Goal: Task Accomplishment & Management: Use online tool/utility

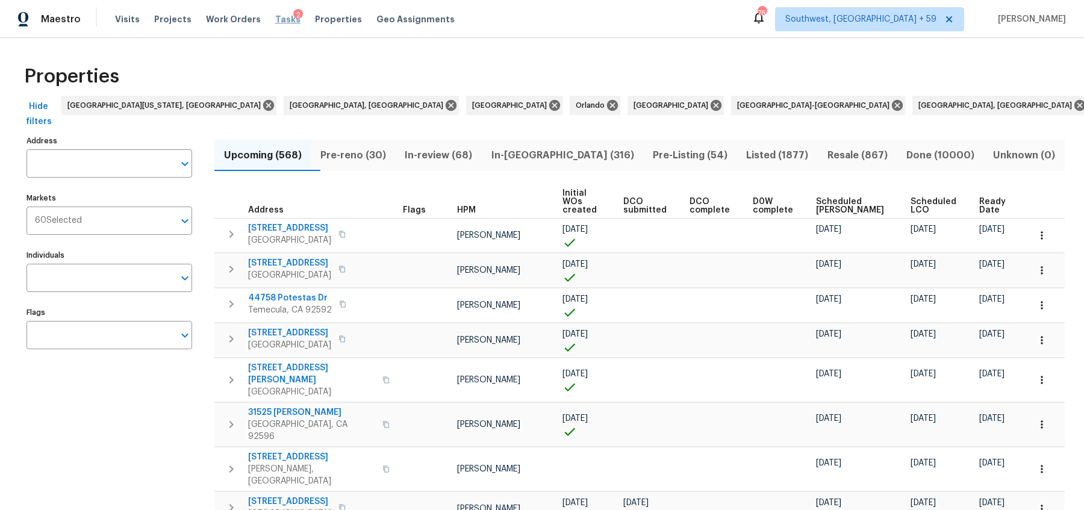
click at [278, 19] on span "Tasks" at bounding box center [287, 19] width 25 height 8
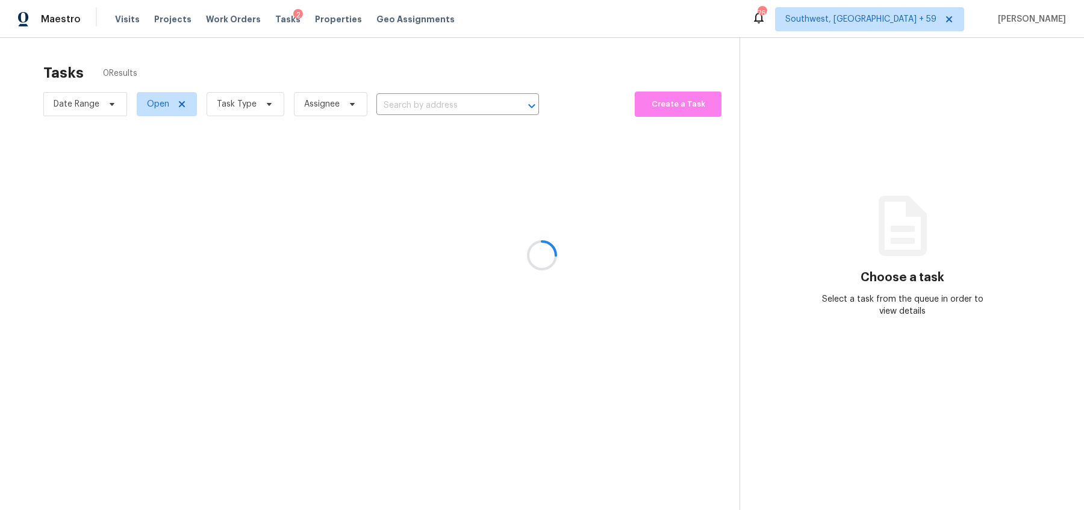
click at [157, 104] on div at bounding box center [542, 255] width 1084 height 510
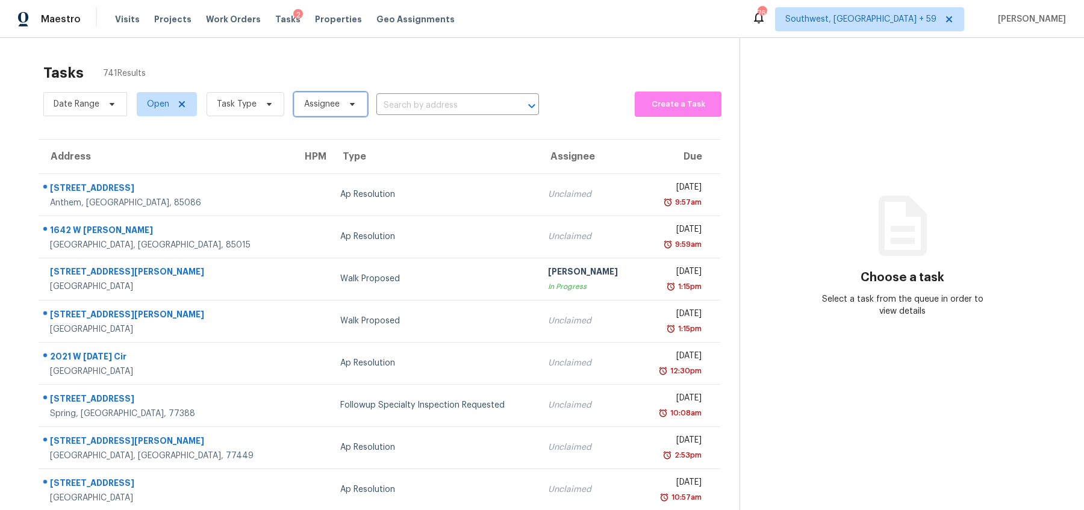
click at [330, 108] on span "Assignee" at bounding box center [322, 104] width 36 height 12
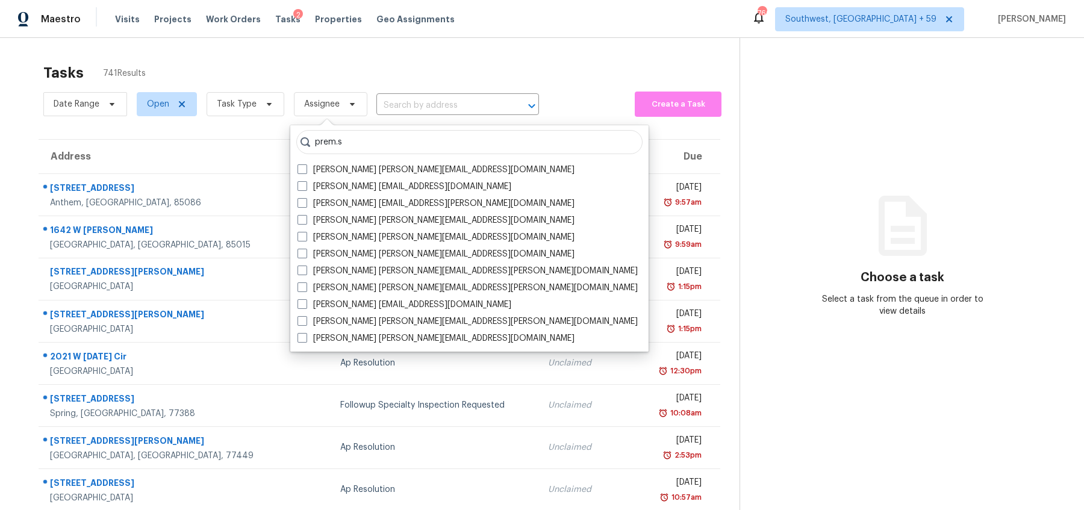
type input "prem.s"
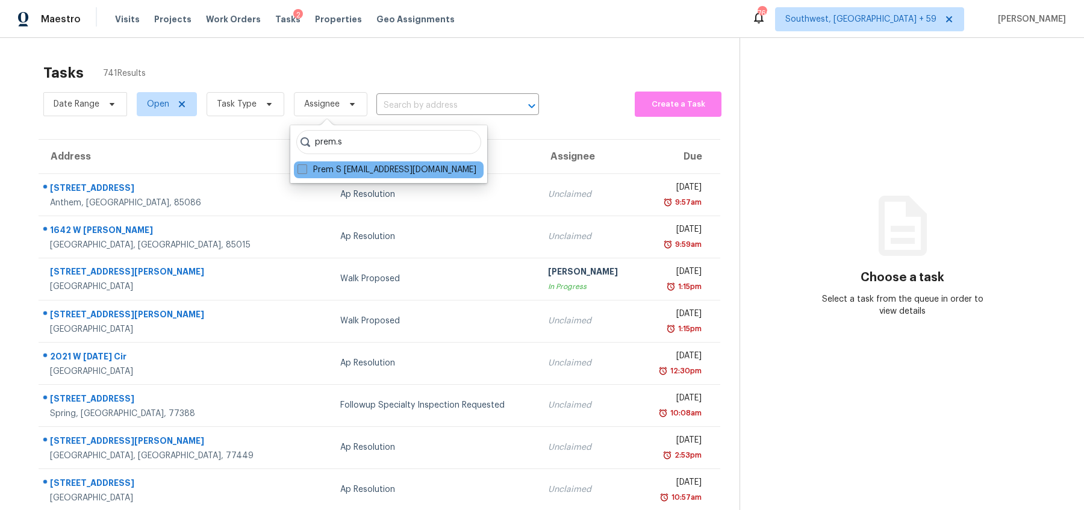
click at [304, 167] on span at bounding box center [303, 169] width 10 height 10
click at [304, 167] on input "Prem S [EMAIL_ADDRESS][DOMAIN_NAME]" at bounding box center [302, 168] width 8 height 8
checkbox input "true"
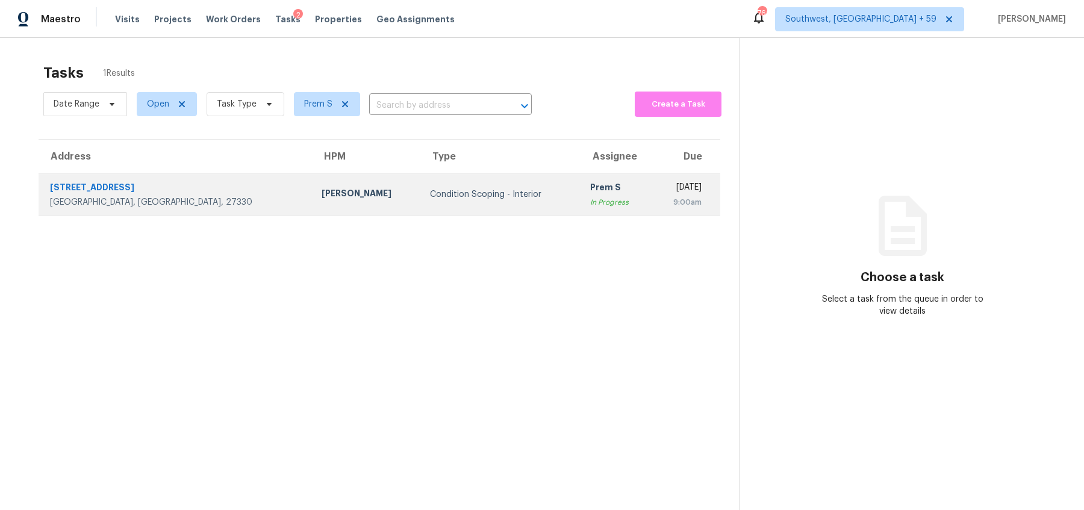
click at [430, 198] on div "Condition Scoping - Interior" at bounding box center [500, 195] width 140 height 12
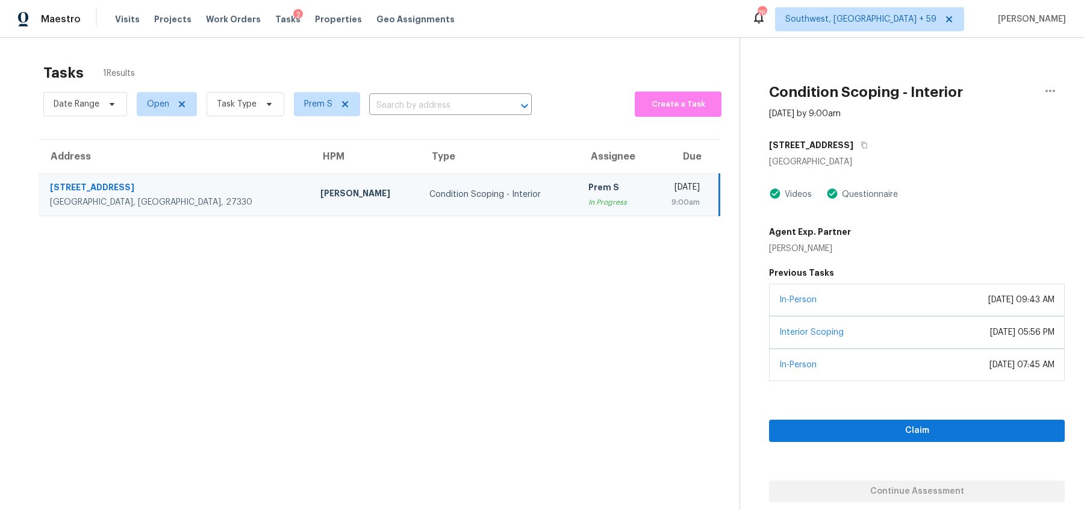
scroll to position [37, 0]
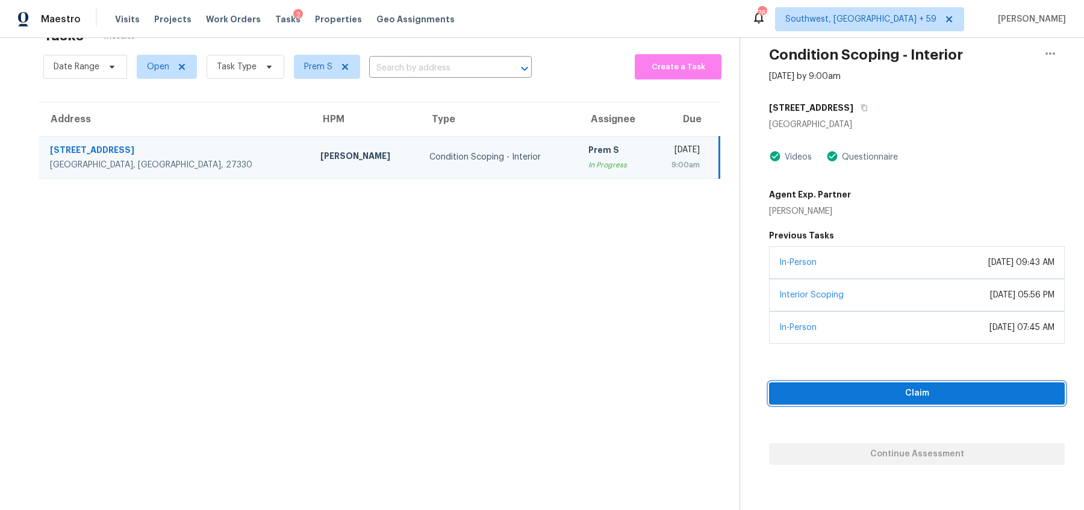
click at [913, 392] on span "Claim" at bounding box center [917, 393] width 276 height 15
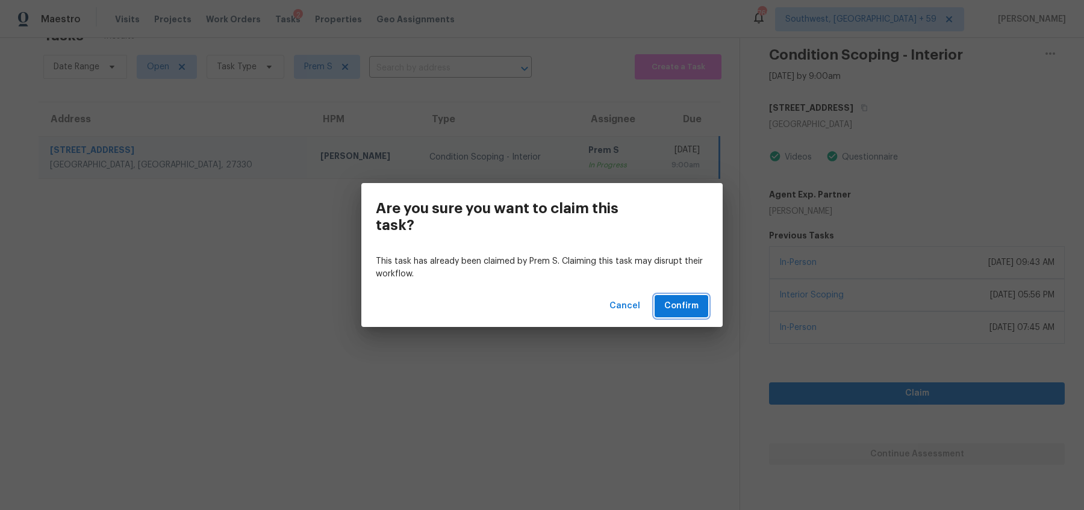
click at [681, 307] on span "Confirm" at bounding box center [681, 306] width 34 height 15
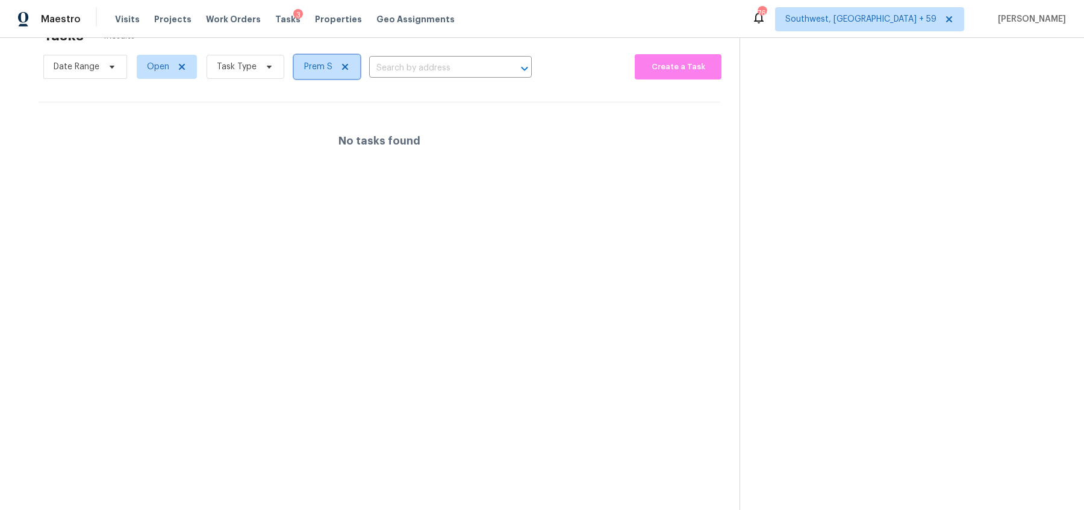
click at [310, 64] on span "Prem S" at bounding box center [318, 67] width 28 height 12
click at [330, 98] on input "search" at bounding box center [360, 104] width 128 height 24
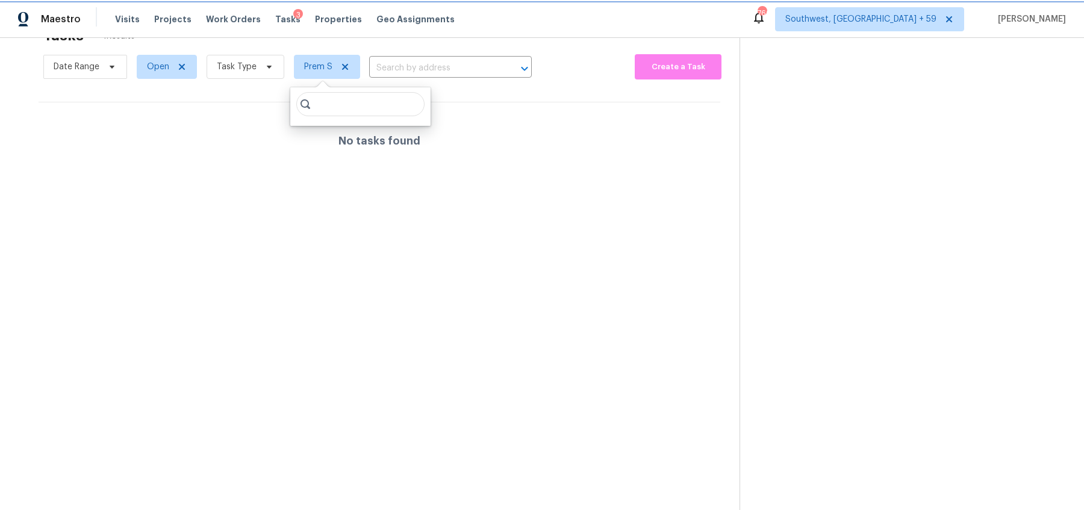
click at [342, 64] on icon at bounding box center [345, 67] width 6 height 6
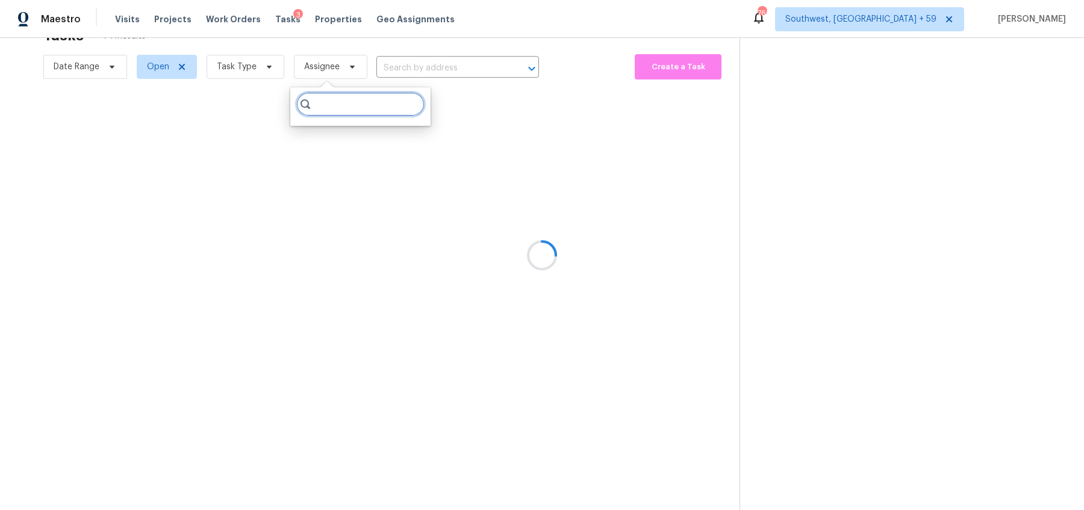
click at [322, 107] on input "search" at bounding box center [360, 104] width 128 height 24
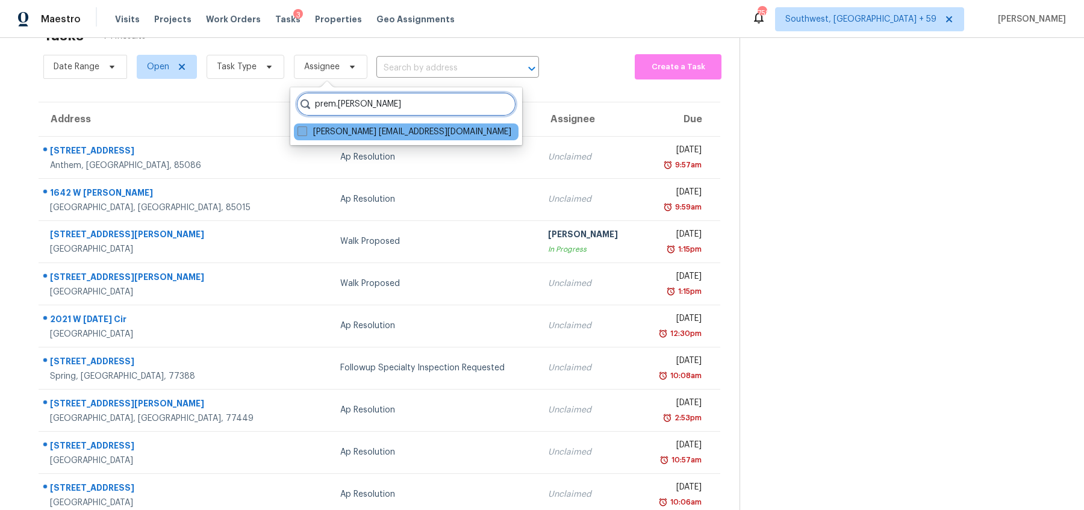
type input "prem.[PERSON_NAME]"
click at [298, 131] on span at bounding box center [303, 132] width 10 height 10
click at [298, 131] on input "[PERSON_NAME] [EMAIL_ADDRESS][DOMAIN_NAME]" at bounding box center [302, 130] width 8 height 8
checkbox input "true"
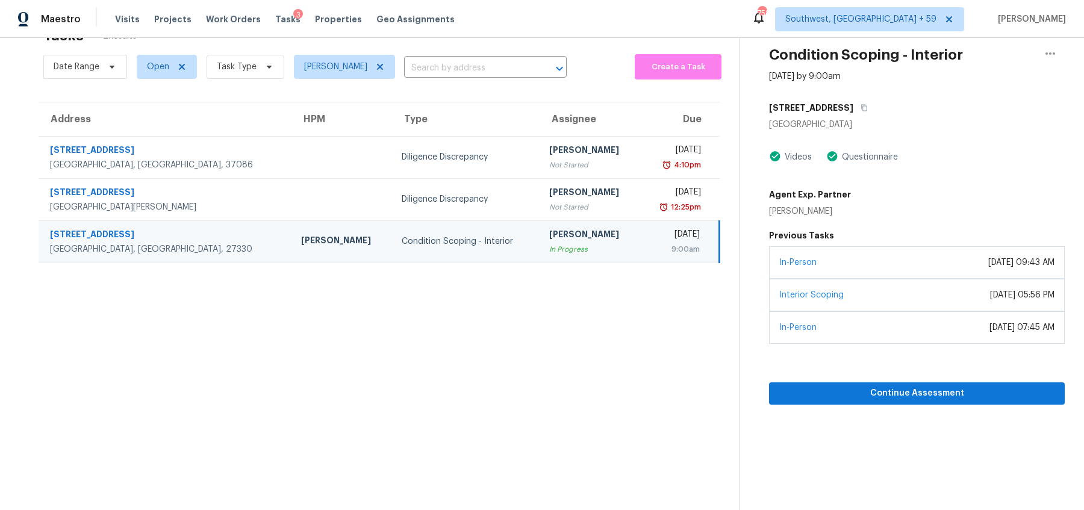
click at [578, 57] on div "Date Range Open Task Type [PERSON_NAME] ​ Create a Task" at bounding box center [391, 66] width 696 height 31
click at [440, 233] on td "Condition Scoping - Interior" at bounding box center [466, 241] width 148 height 42
click at [934, 404] on section "Condition Scoping - Interior [DATE] by 9:00am [STREET_ADDRESS][PERSON_NAME] Vid…" at bounding box center [902, 256] width 325 height 510
click at [921, 378] on div "Continue Assessment" at bounding box center [917, 374] width 296 height 61
click at [919, 387] on span "Continue Assessment" at bounding box center [917, 393] width 276 height 15
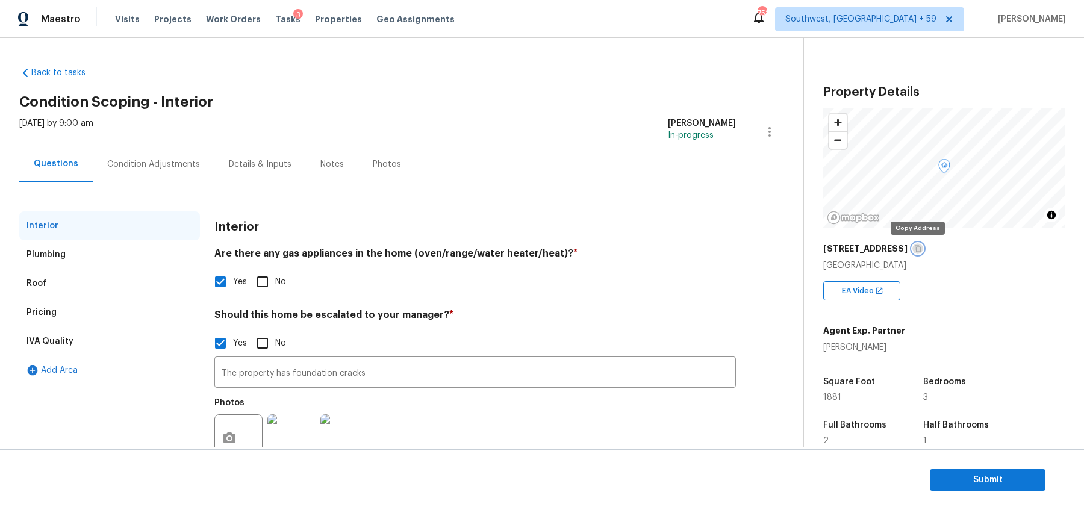
click at [916, 246] on icon "button" at bounding box center [917, 248] width 7 height 7
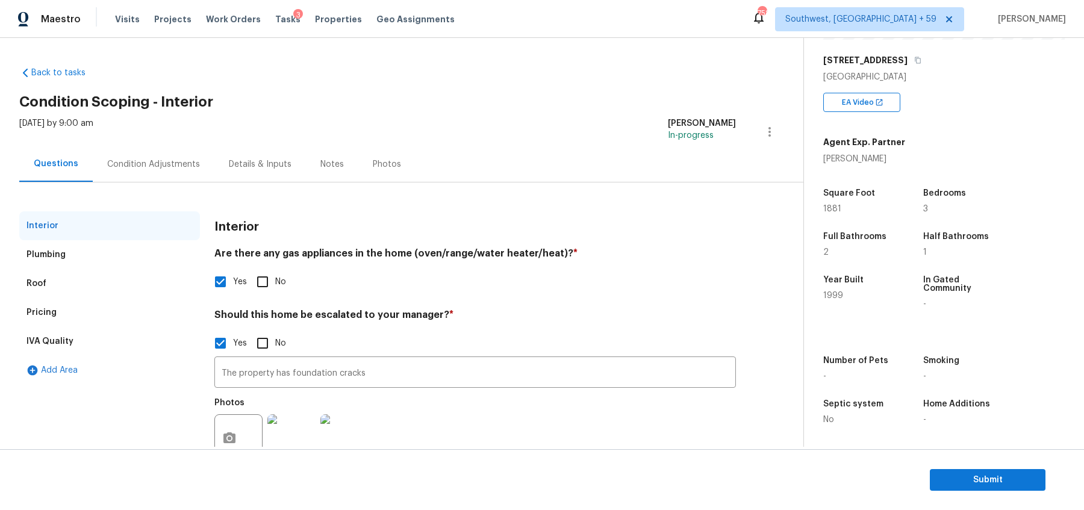
click at [325, 167] on div "Notes" at bounding box center [331, 164] width 23 height 12
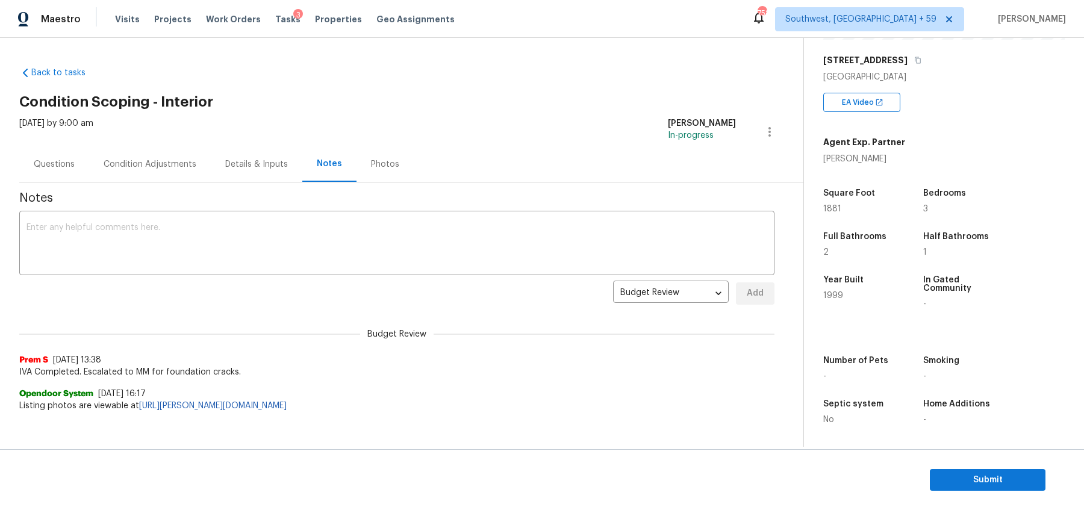
click at [251, 165] on div "Details & Inputs" at bounding box center [256, 164] width 63 height 12
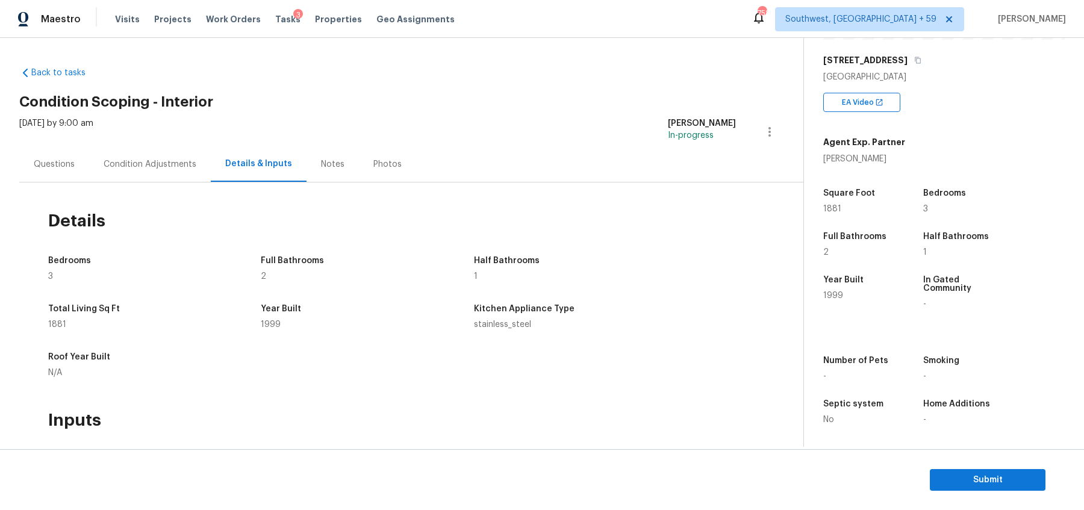
click at [49, 165] on div "Questions" at bounding box center [54, 164] width 41 height 12
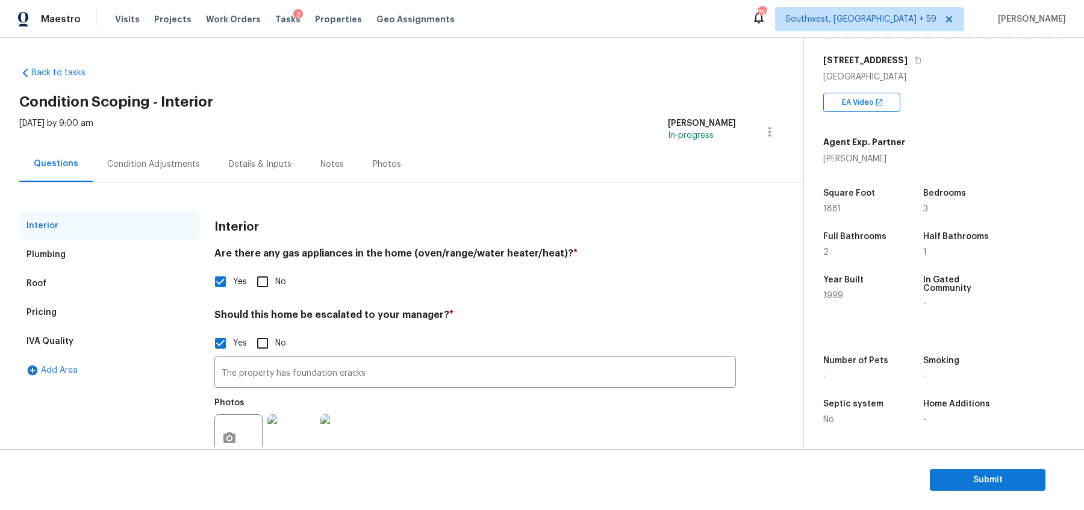
scroll to position [40, 0]
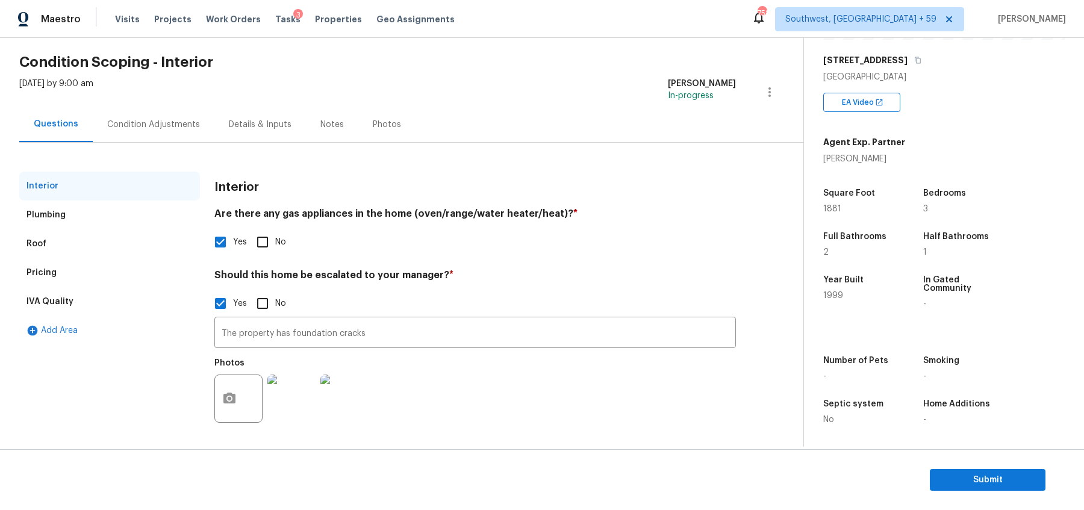
click at [60, 202] on div "Plumbing" at bounding box center [109, 215] width 181 height 29
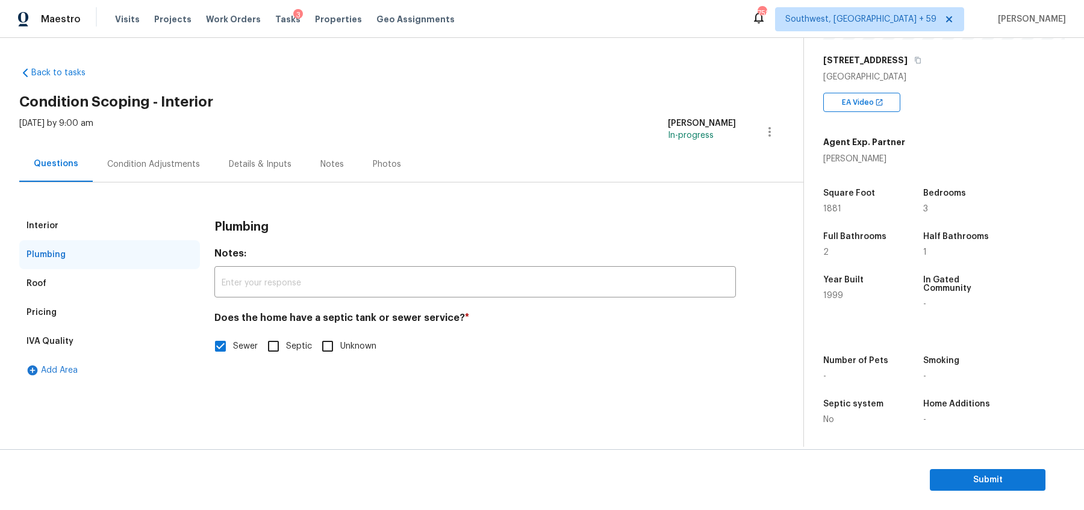
scroll to position [0, 0]
click at [105, 291] on div "Roof" at bounding box center [109, 283] width 181 height 29
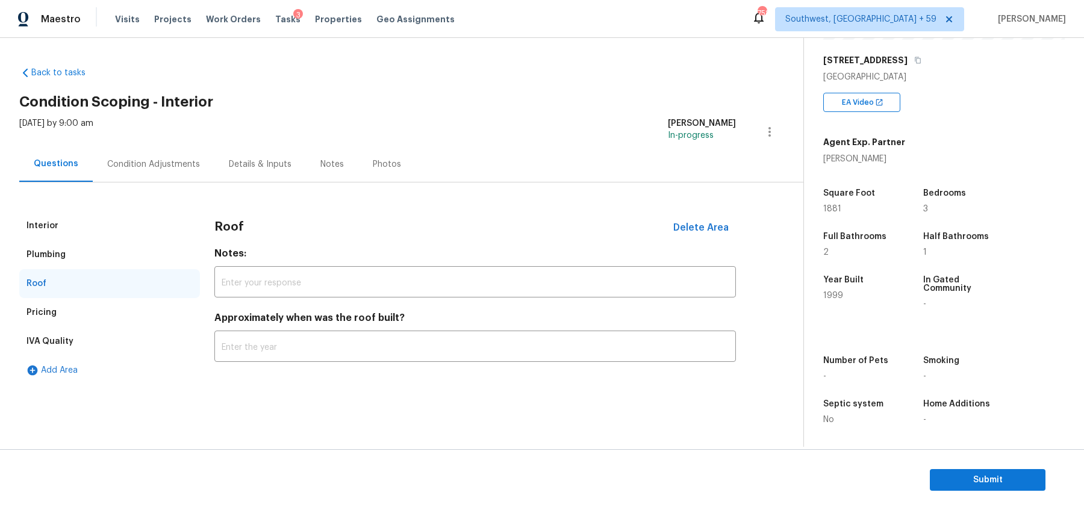
click at [64, 314] on div "Pricing" at bounding box center [109, 312] width 181 height 29
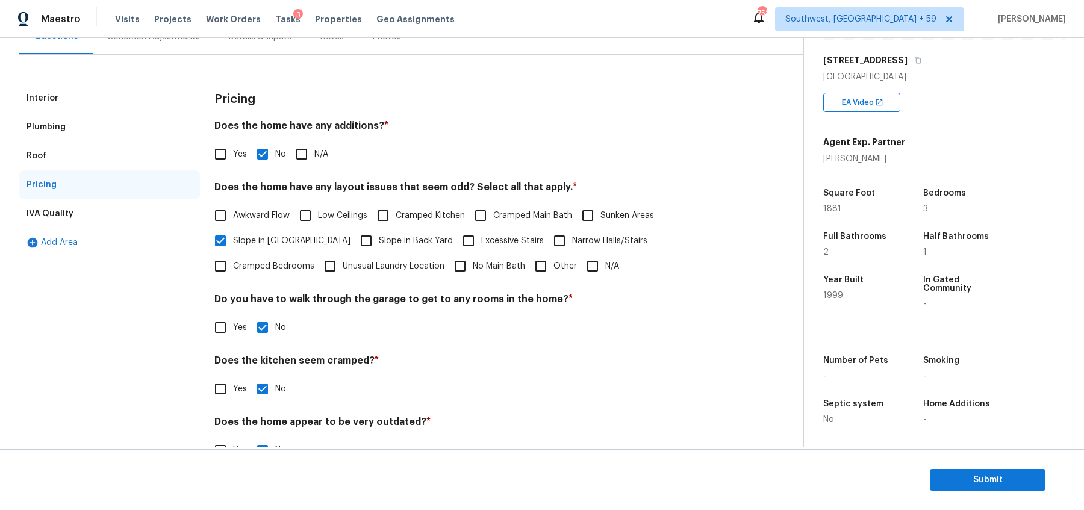
scroll to position [161, 0]
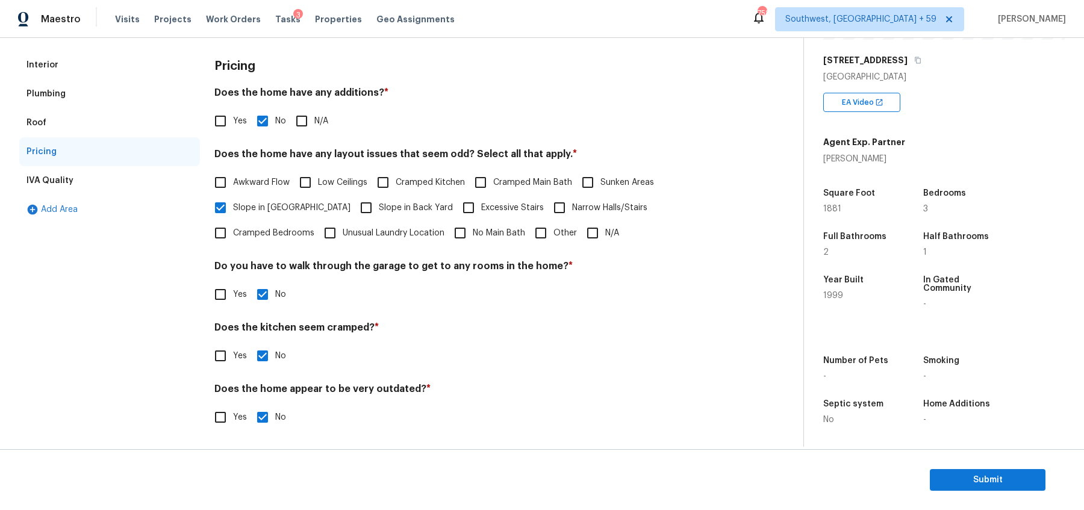
click at [61, 173] on div "IVA Quality" at bounding box center [109, 180] width 181 height 29
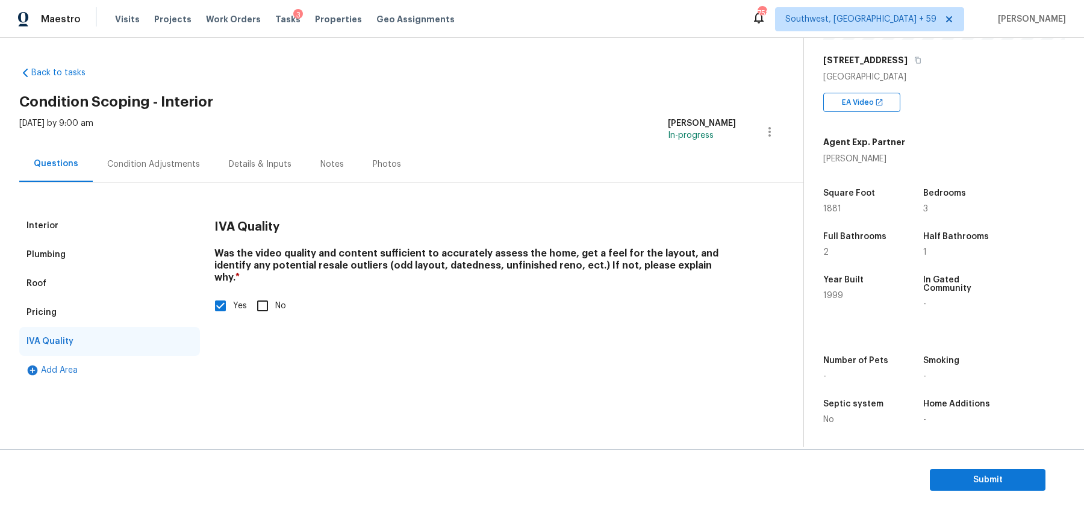
click at [51, 307] on div "Pricing" at bounding box center [42, 313] width 30 height 12
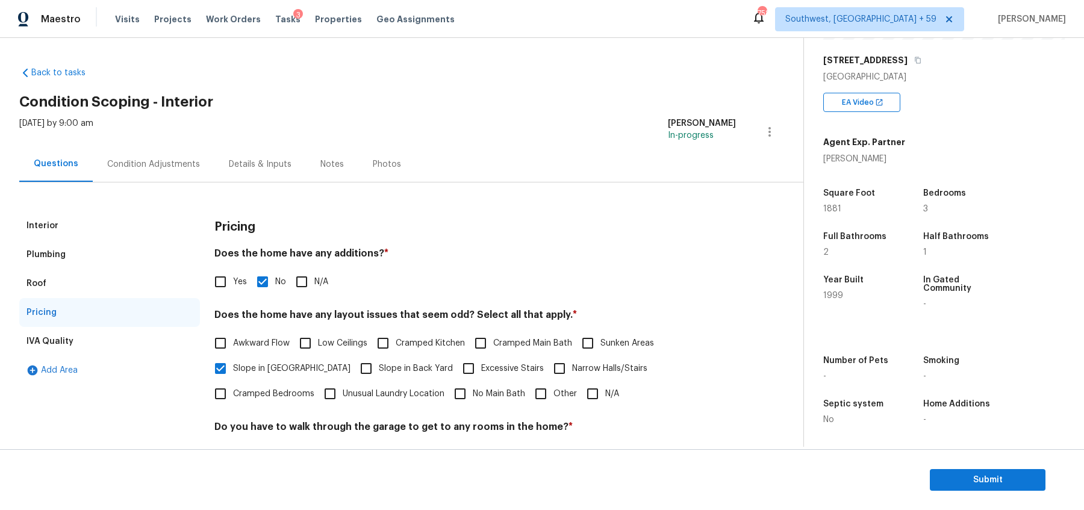
drag, startPoint x: 396, startPoint y: 245, endPoint x: 238, endPoint y: 245, distance: 158.4
click at [238, 245] on div "Pricing Does the home have any additions? * Yes No N/A Does the home have any l…" at bounding box center [475, 408] width 522 height 394
drag, startPoint x: 213, startPoint y: 254, endPoint x: 394, endPoint y: 263, distance: 180.9
click at [395, 263] on div "Interior Plumbing Roof Pricing IVA Quality Add Area Pricing Does the home have …" at bounding box center [396, 408] width 755 height 394
copy h4 "Does the home have any additions? *"
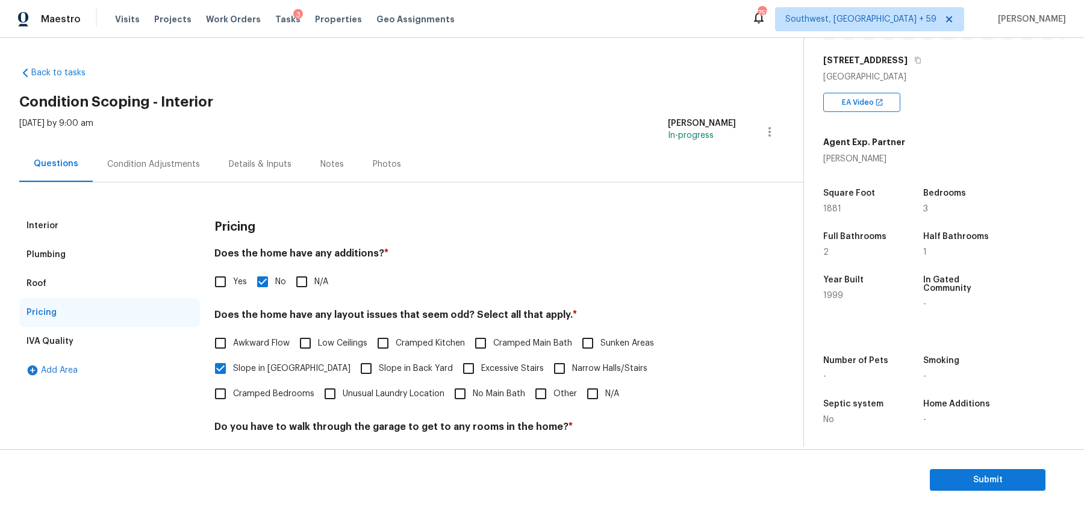
scroll to position [161, 0]
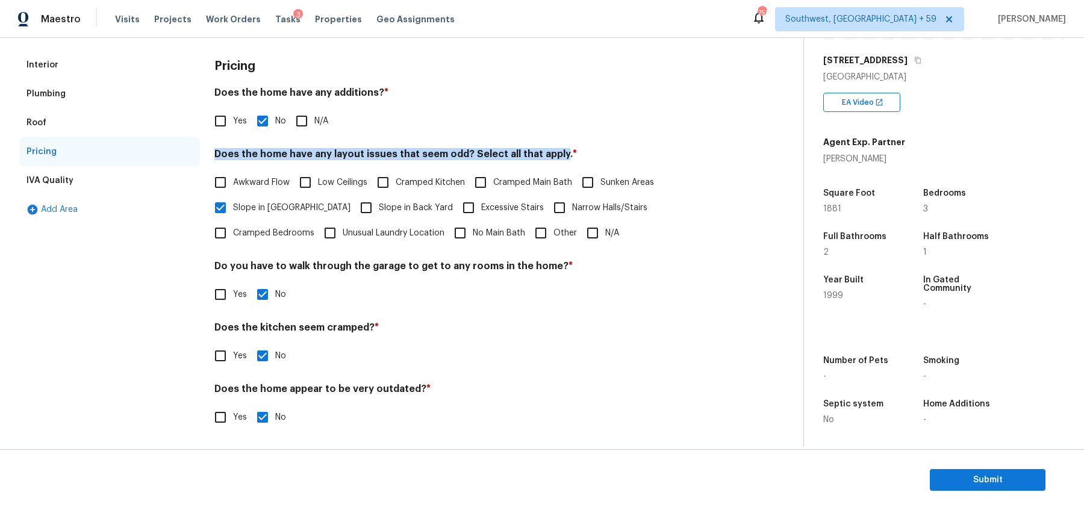
drag, startPoint x: 215, startPoint y: 152, endPoint x: 555, endPoint y: 157, distance: 340.4
click at [555, 157] on h4 "Does the home have any layout issues that seem odd? Select all that apply. *" at bounding box center [475, 156] width 522 height 17
copy h4 "Does the home have any layout issues that seem odd? Select all that apply"
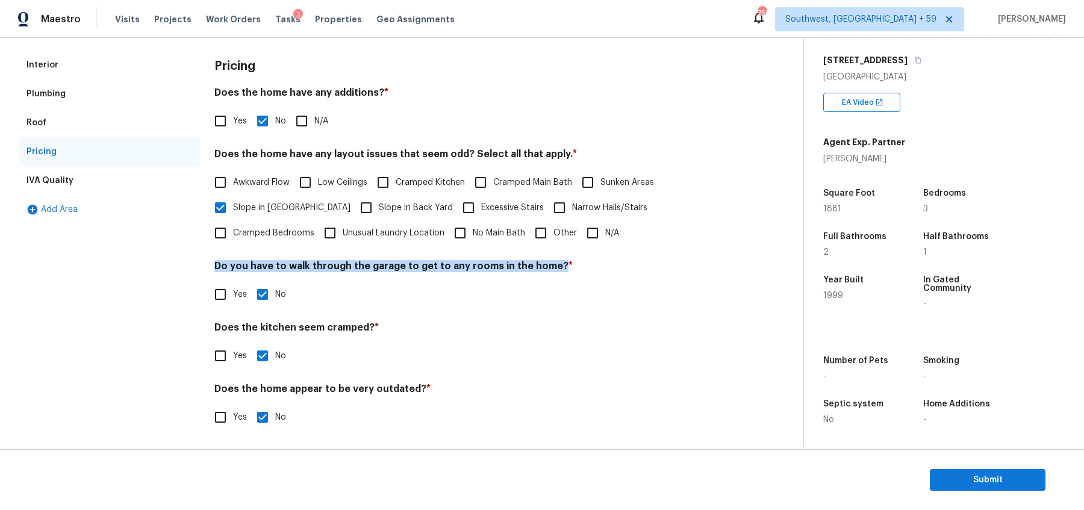
drag, startPoint x: 216, startPoint y: 265, endPoint x: 551, endPoint y: 267, distance: 334.9
click at [551, 267] on h4 "Do you have to walk through the garage to get to any rooms in the home? *" at bounding box center [475, 268] width 522 height 17
copy h4 "Do you have to walk through the garage to get to any rooms in the home?"
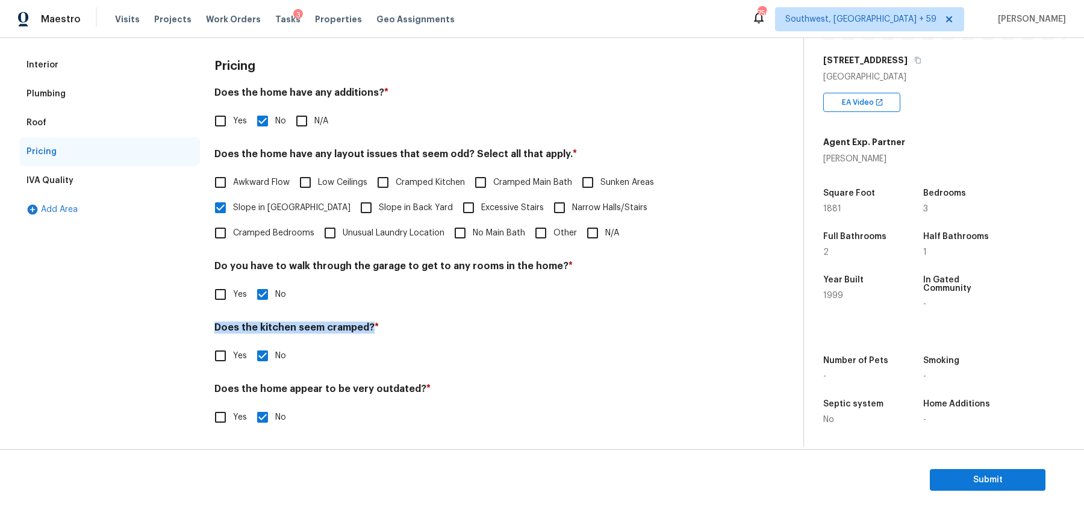
drag, startPoint x: 214, startPoint y: 327, endPoint x: 367, endPoint y: 326, distance: 153.0
click at [367, 326] on h4 "Does the kitchen seem cramped? *" at bounding box center [475, 330] width 522 height 17
copy h4 "Does the kitchen seem cramped?"
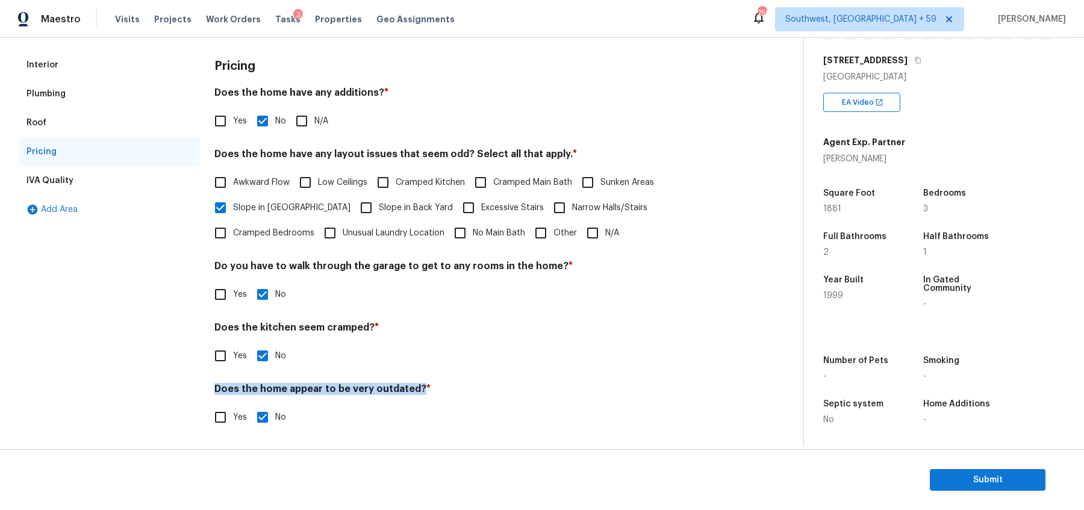
drag, startPoint x: 214, startPoint y: 387, endPoint x: 417, endPoint y: 391, distance: 203.0
click at [417, 391] on div "Interior Plumbing Roof Pricing IVA Quality Add Area Pricing Does the home have …" at bounding box center [396, 248] width 755 height 394
copy h4 "Does the home appear to be very outdated?"
click at [53, 119] on div "Roof" at bounding box center [109, 122] width 181 height 29
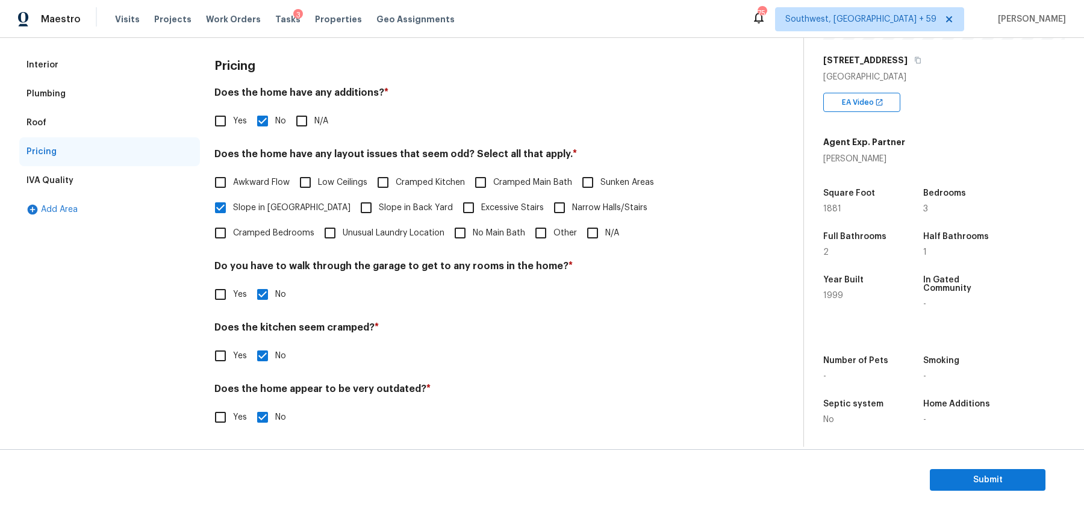
scroll to position [0, 0]
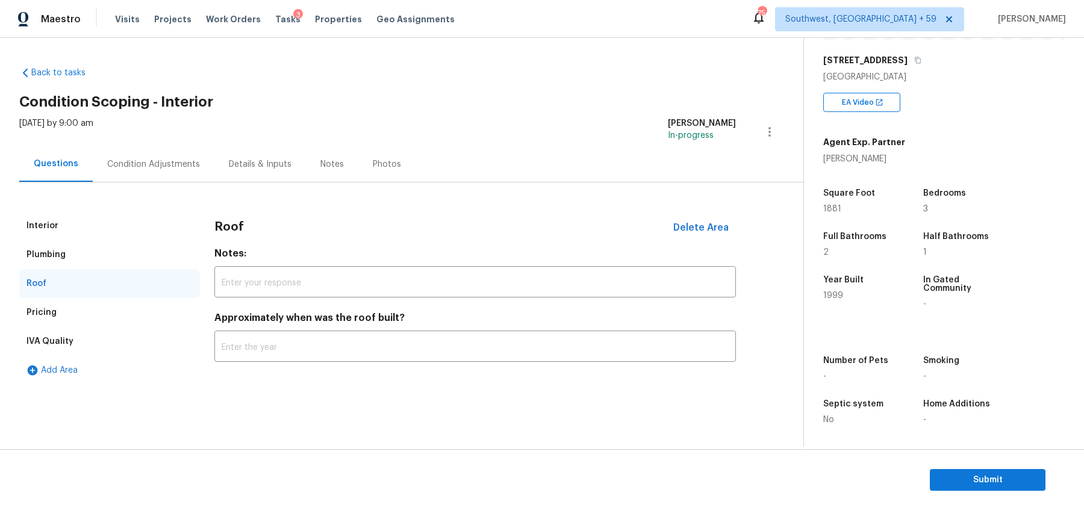
click at [60, 256] on div "Plumbing" at bounding box center [46, 255] width 39 height 12
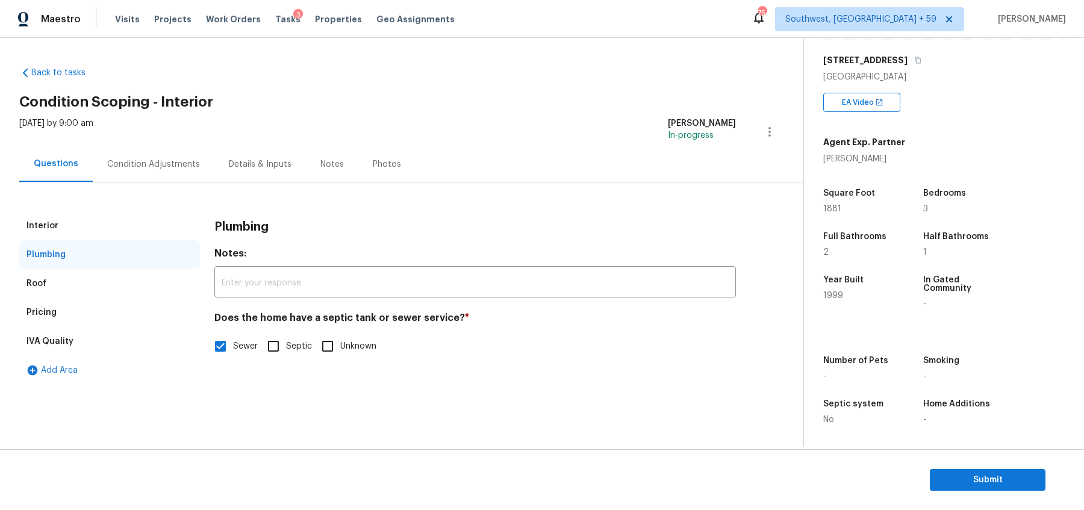
drag, startPoint x: 469, startPoint y: 311, endPoint x: 281, endPoint y: 300, distance: 188.3
click at [281, 300] on div "Plumbing Notes: ​ Does the home have a septic tank or sewer service? * Sewer Se…" at bounding box center [475, 292] width 522 height 162
drag, startPoint x: 214, startPoint y: 317, endPoint x: 452, endPoint y: 313, distance: 238.6
click at [452, 313] on h4 "Does the home have a septic tank or sewer service? *" at bounding box center [475, 320] width 522 height 17
copy h4 "Does the home have a septic tank or sewer service?"
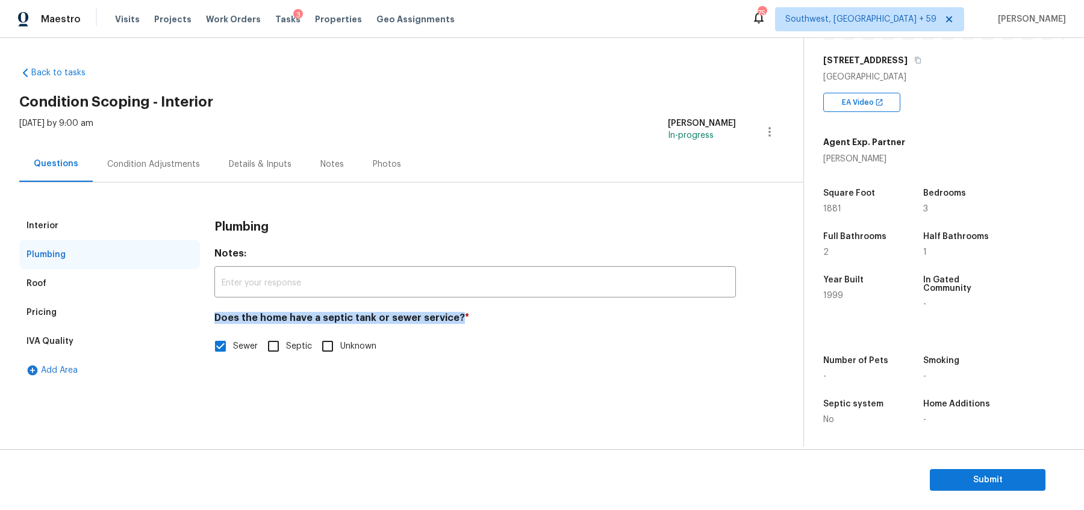
click at [86, 236] on div "Interior" at bounding box center [109, 225] width 181 height 29
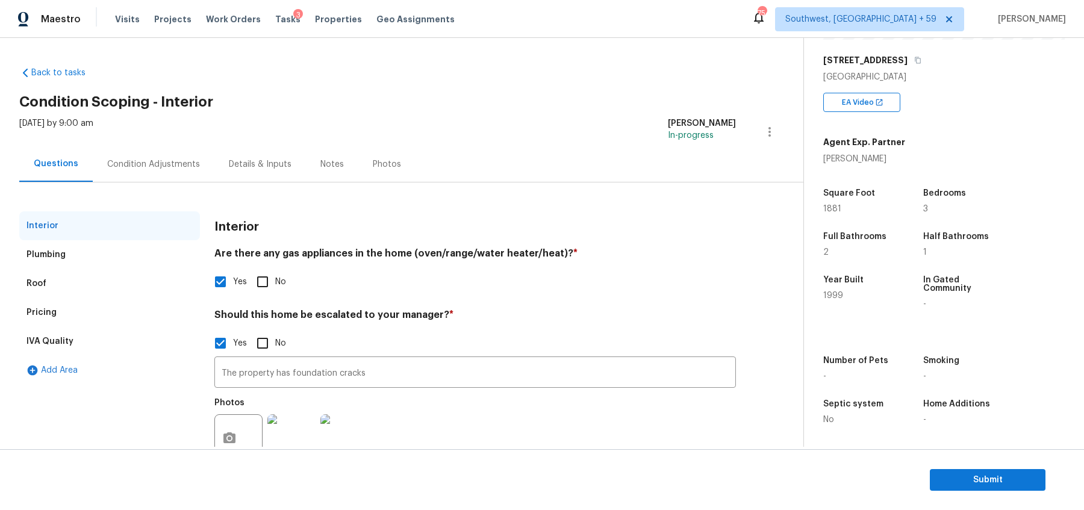
scroll to position [40, 0]
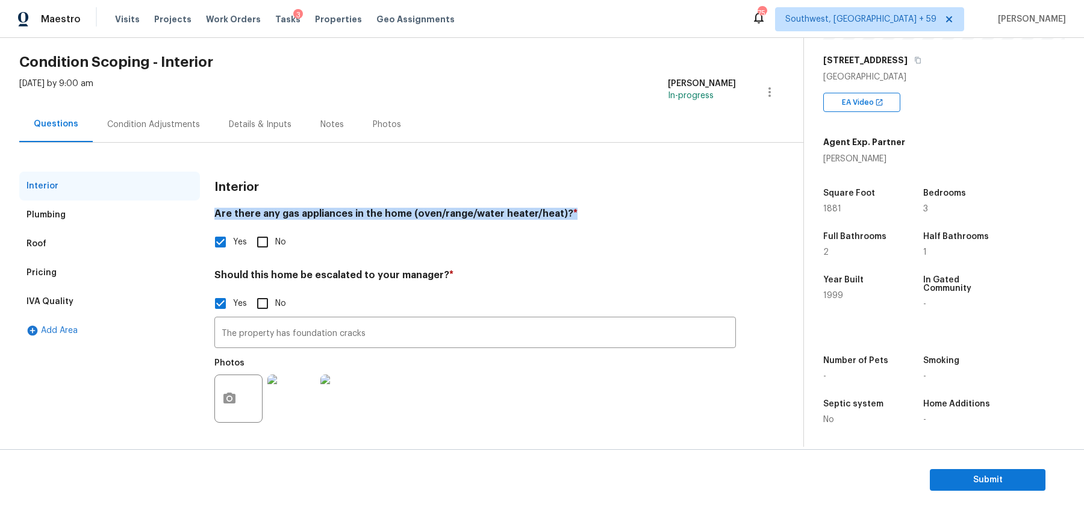
drag, startPoint x: 217, startPoint y: 210, endPoint x: 560, endPoint y: 211, distance: 343.4
click at [560, 211] on h4 "Are there any gas appliances in the home (oven/range/water heater/heat)? *" at bounding box center [475, 216] width 522 height 17
copy h4 "Are there any gas appliances in the home (oven/range/water heater/heat)?"
click at [45, 250] on div "Roof" at bounding box center [109, 244] width 181 height 29
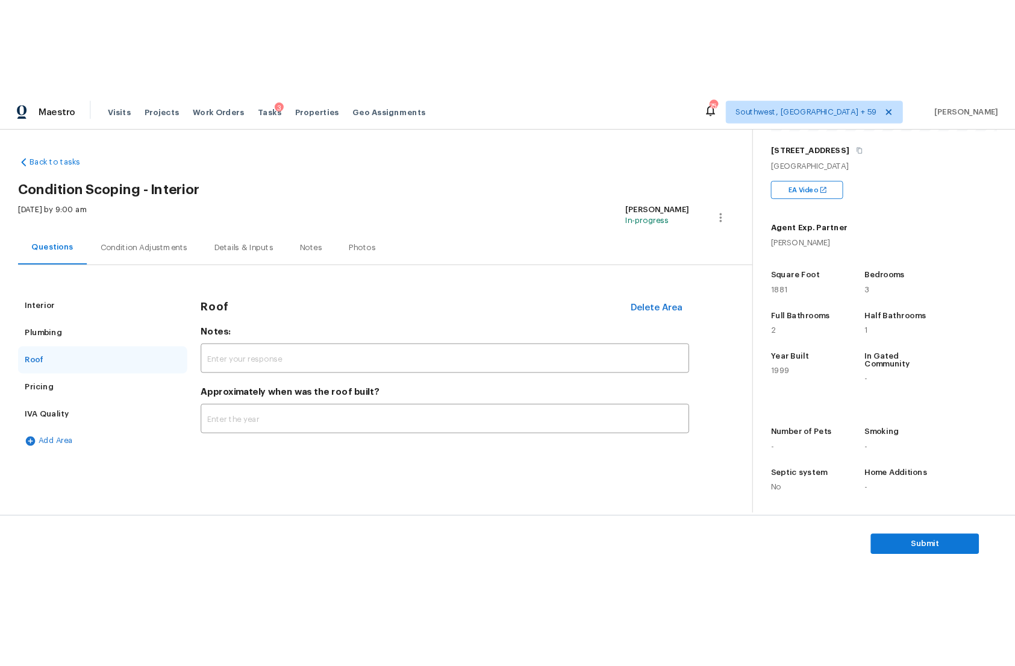
scroll to position [0, 0]
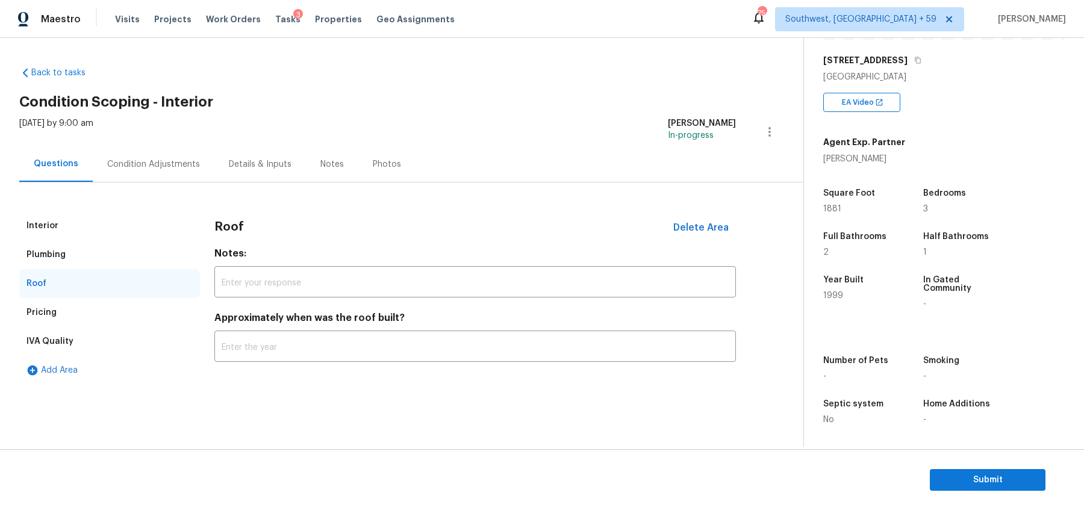
drag, startPoint x: 243, startPoint y: 311, endPoint x: 487, endPoint y: 311, distance: 244.6
click at [487, 312] on h4 "Approximately when was the roof built?" at bounding box center [475, 320] width 522 height 17
click at [36, 73] on link "Back to tasks" at bounding box center [77, 73] width 116 height 12
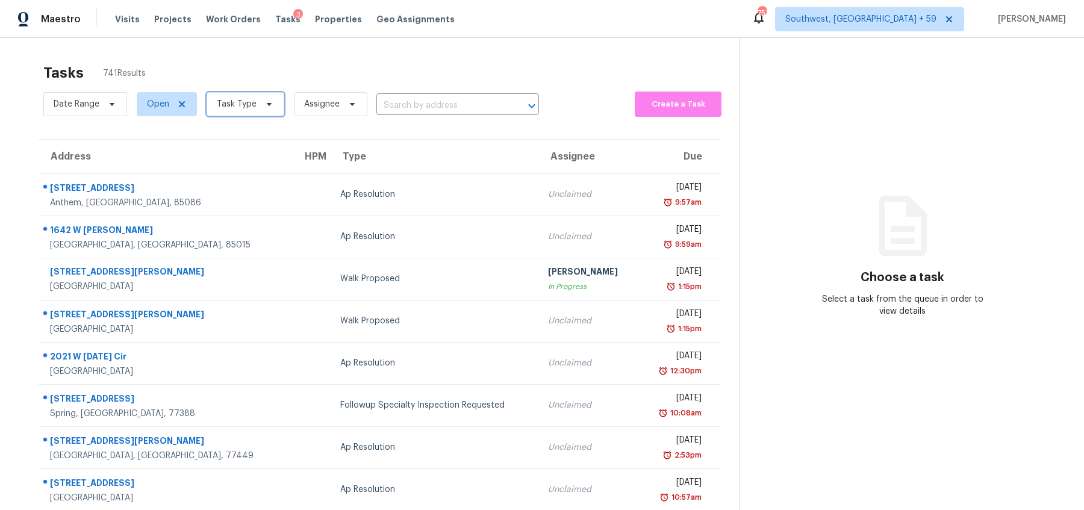
click at [249, 115] on span "Task Type" at bounding box center [246, 104] width 78 height 24
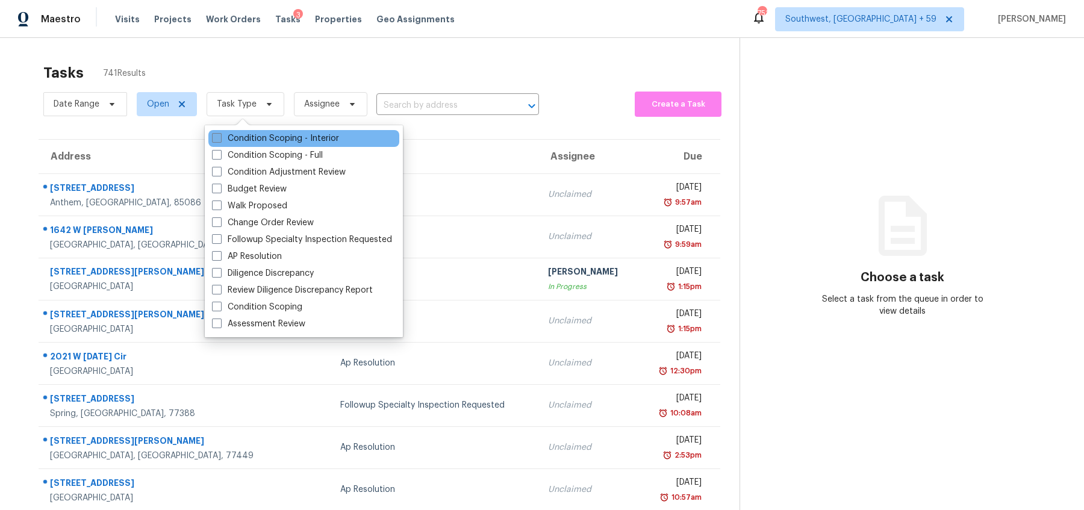
click at [248, 139] on label "Condition Scoping - Interior" at bounding box center [275, 139] width 127 height 12
click at [220, 139] on input "Condition Scoping - Interior" at bounding box center [216, 137] width 8 height 8
checkbox input "true"
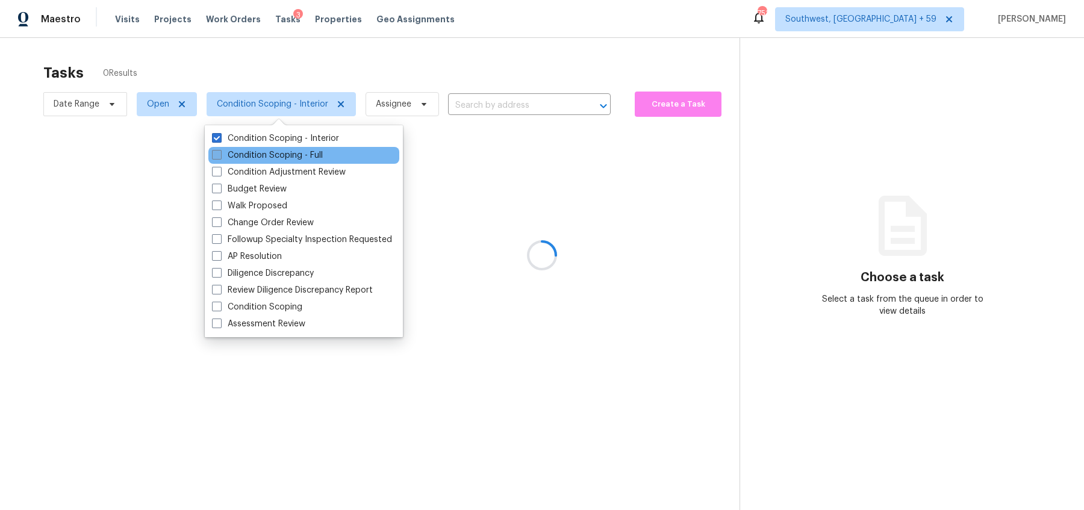
click at [248, 154] on label "Condition Scoping - Full" at bounding box center [267, 155] width 111 height 12
click at [220, 154] on input "Condition Scoping - Full" at bounding box center [216, 153] width 8 height 8
checkbox input "true"
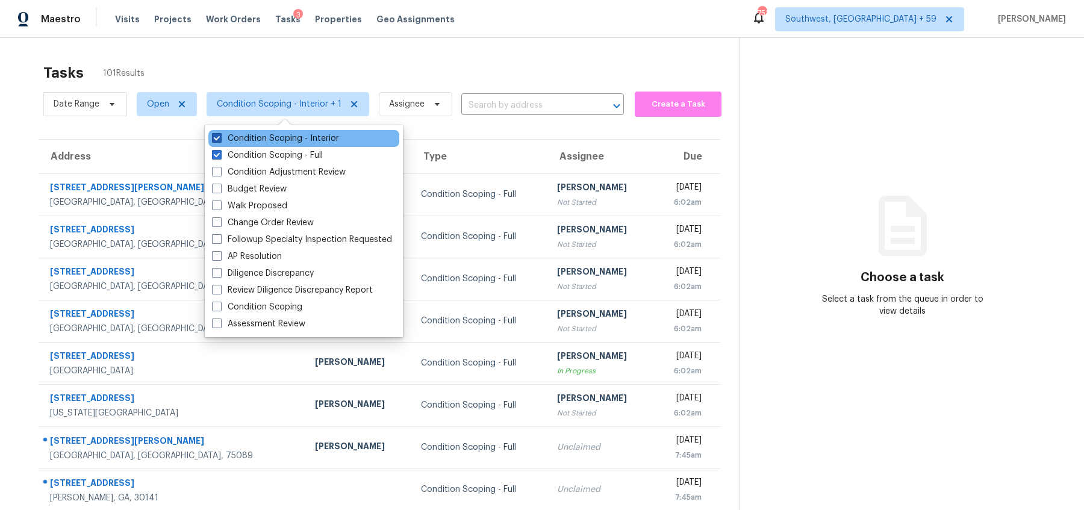
click at [248, 143] on label "Condition Scoping - Interior" at bounding box center [275, 139] width 127 height 12
click at [220, 140] on input "Condition Scoping - Interior" at bounding box center [216, 137] width 8 height 8
checkbox input "false"
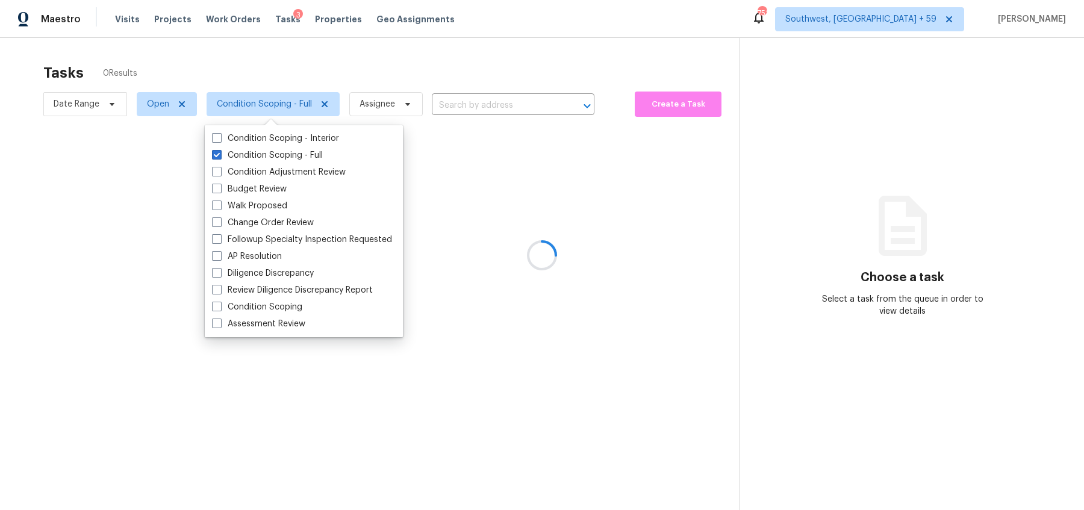
click at [383, 66] on div at bounding box center [542, 255] width 1084 height 510
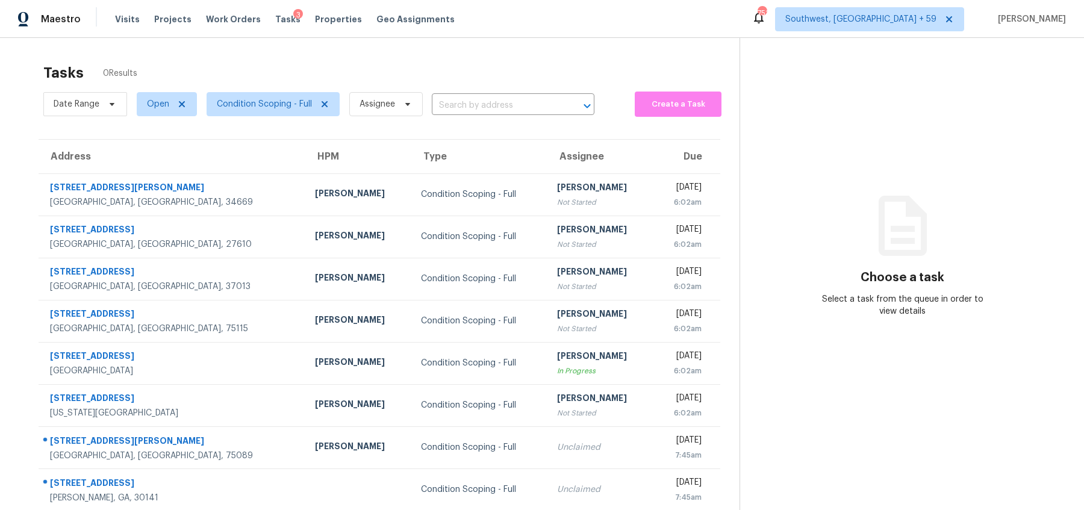
click at [411, 187] on td "Condition Scoping - Full" at bounding box center [479, 194] width 136 height 42
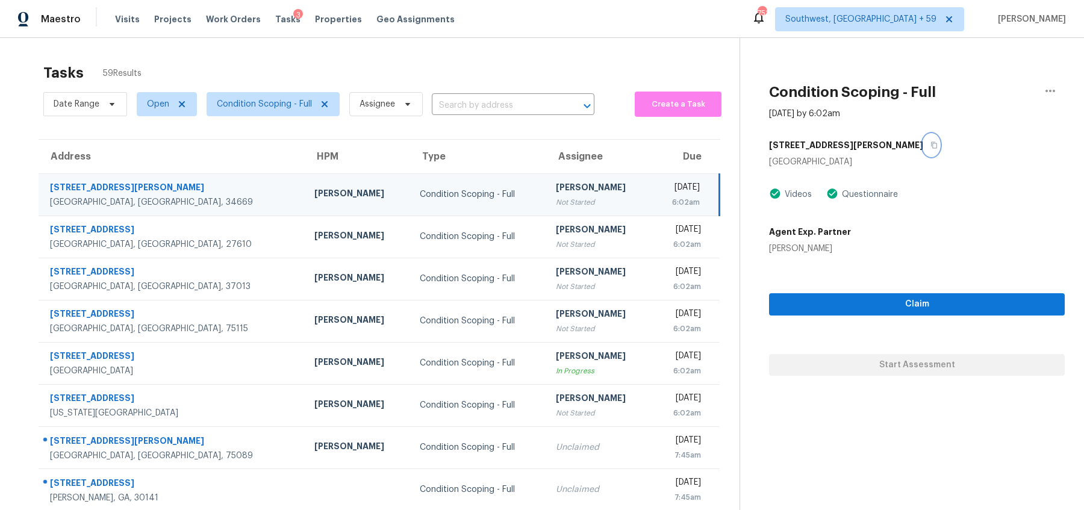
click at [923, 145] on button "button" at bounding box center [931, 145] width 16 height 22
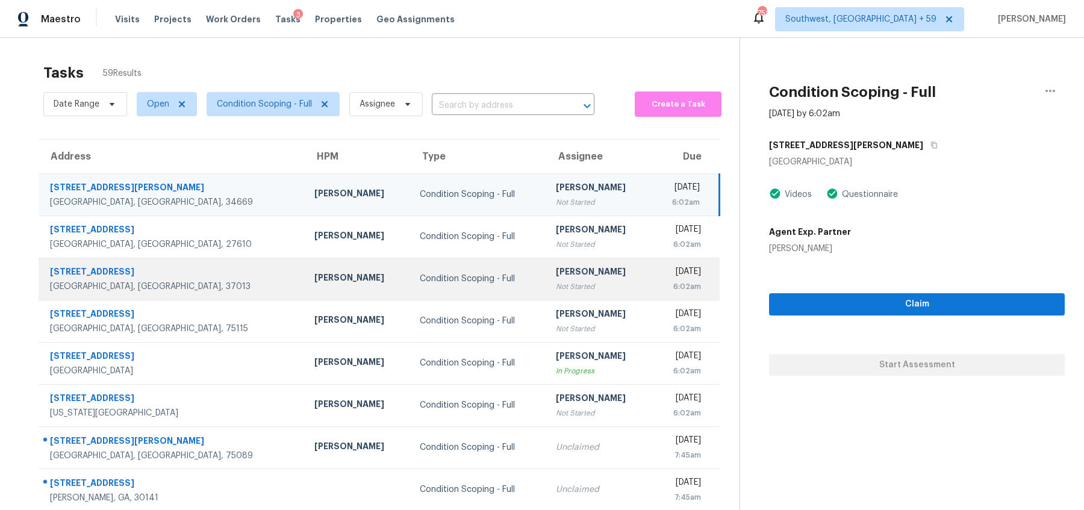
click at [410, 285] on td "Condition Scoping - Full" at bounding box center [478, 279] width 136 height 42
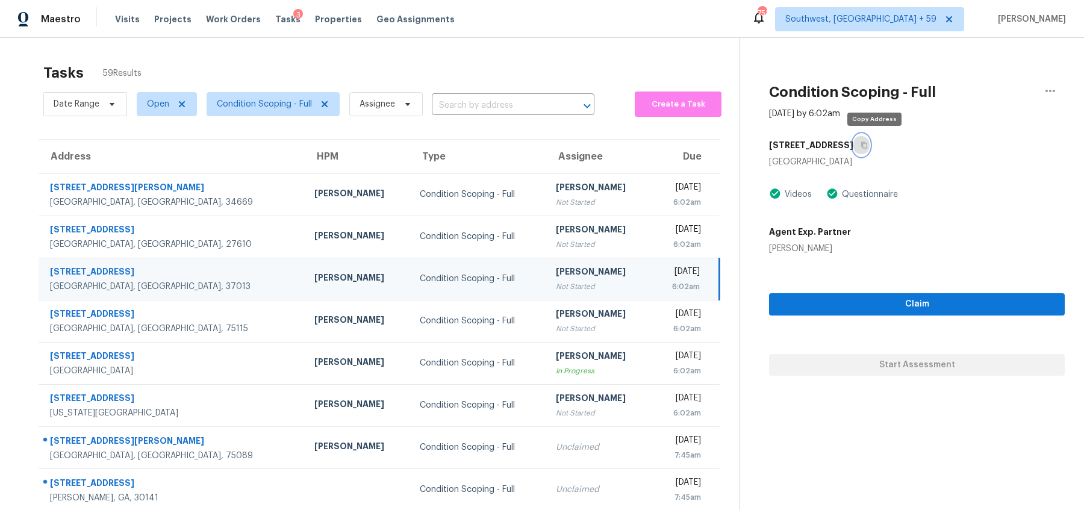
click at [870, 146] on button "button" at bounding box center [862, 145] width 16 height 22
click at [385, 107] on span "Assignee" at bounding box center [378, 104] width 36 height 12
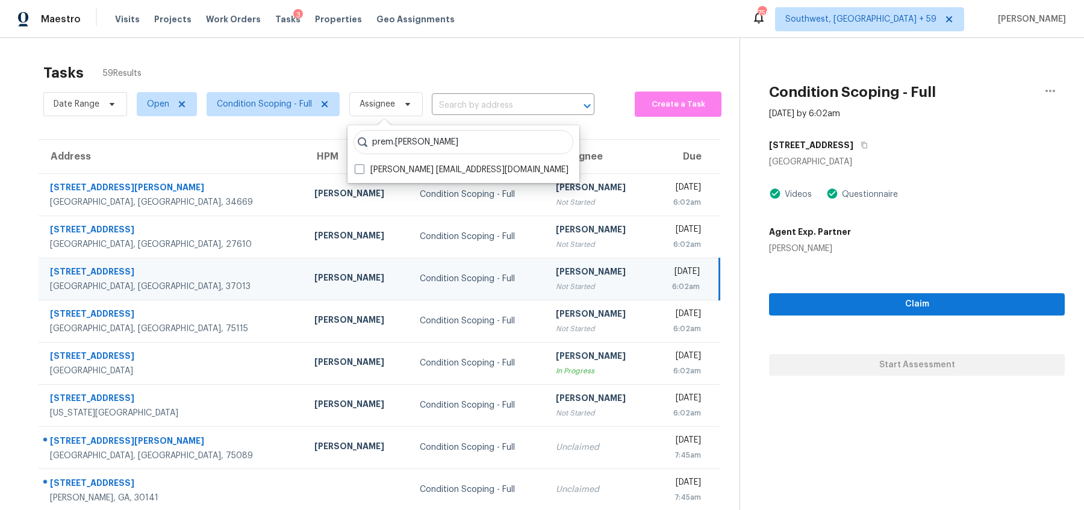
type input "prem.[PERSON_NAME]"
click at [372, 164] on label "[PERSON_NAME] [EMAIL_ADDRESS][DOMAIN_NAME]" at bounding box center [462, 170] width 214 height 12
click at [363, 164] on input "[PERSON_NAME] [EMAIL_ADDRESS][DOMAIN_NAME]" at bounding box center [359, 168] width 8 height 8
checkbox input "true"
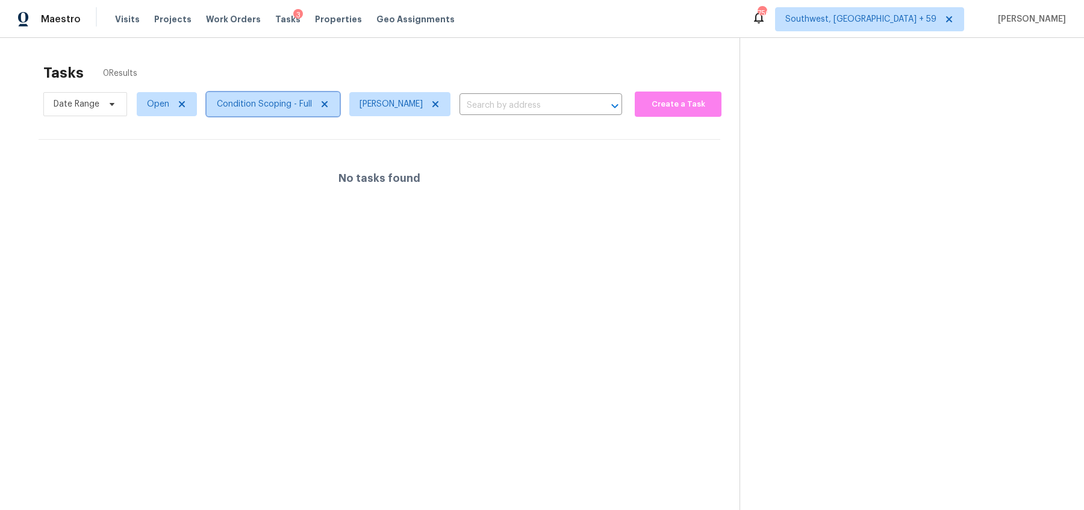
click at [246, 108] on span "Condition Scoping - Full" at bounding box center [264, 104] width 95 height 12
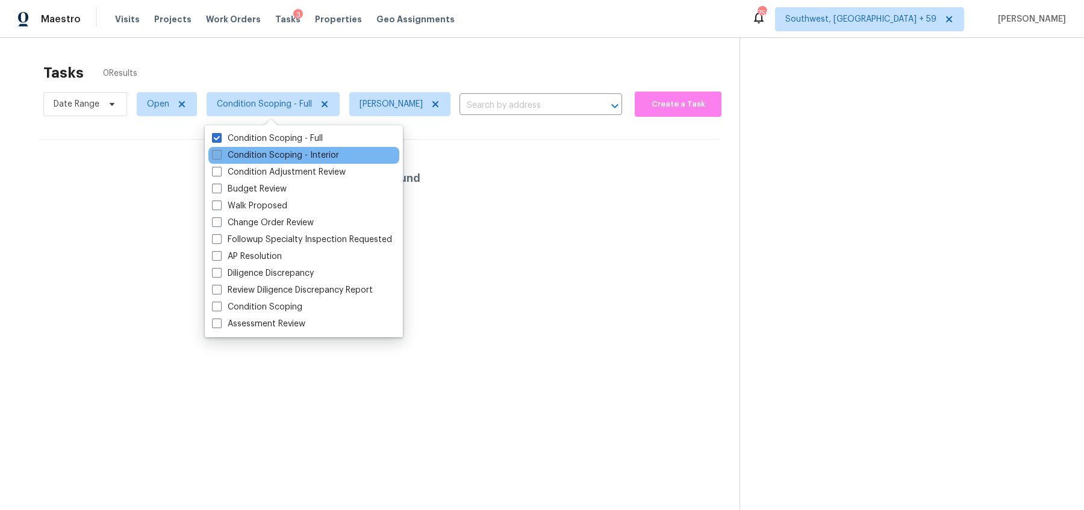
click at [251, 157] on label "Condition Scoping - Interior" at bounding box center [275, 155] width 127 height 12
click at [220, 157] on input "Condition Scoping - Interior" at bounding box center [216, 153] width 8 height 8
checkbox input "true"
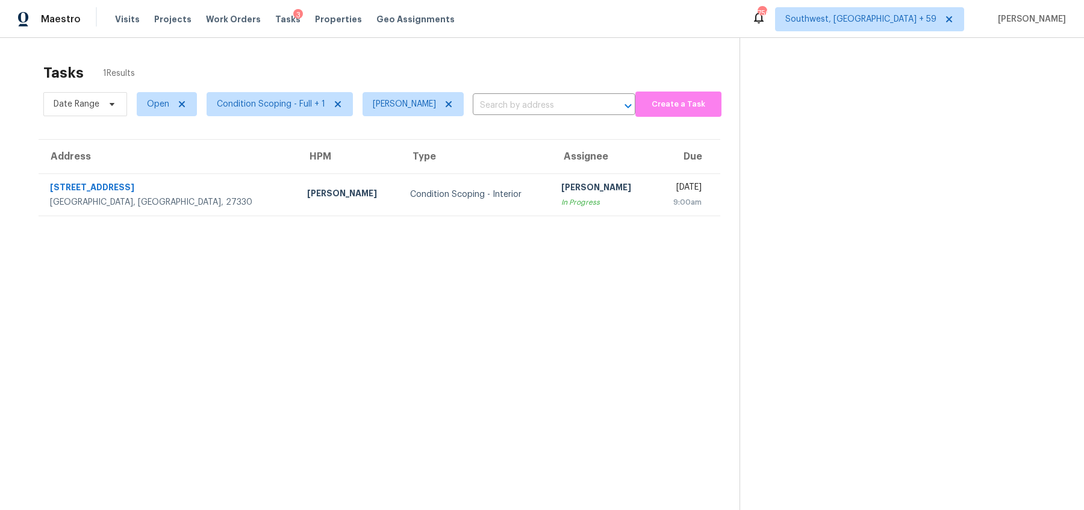
click at [372, 63] on div "Tasks 1 Results" at bounding box center [391, 72] width 696 height 31
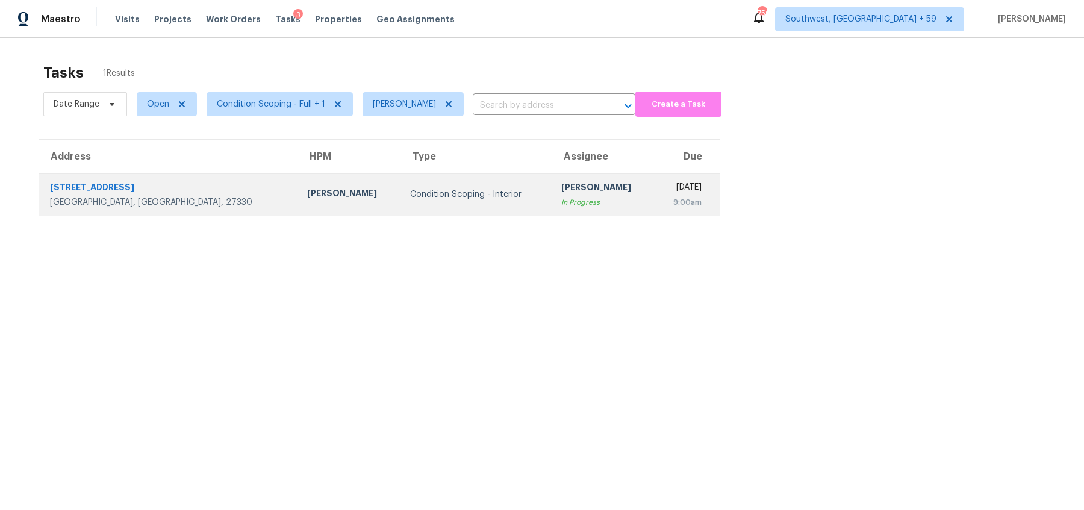
click at [410, 195] on div "Condition Scoping - Interior" at bounding box center [476, 195] width 132 height 12
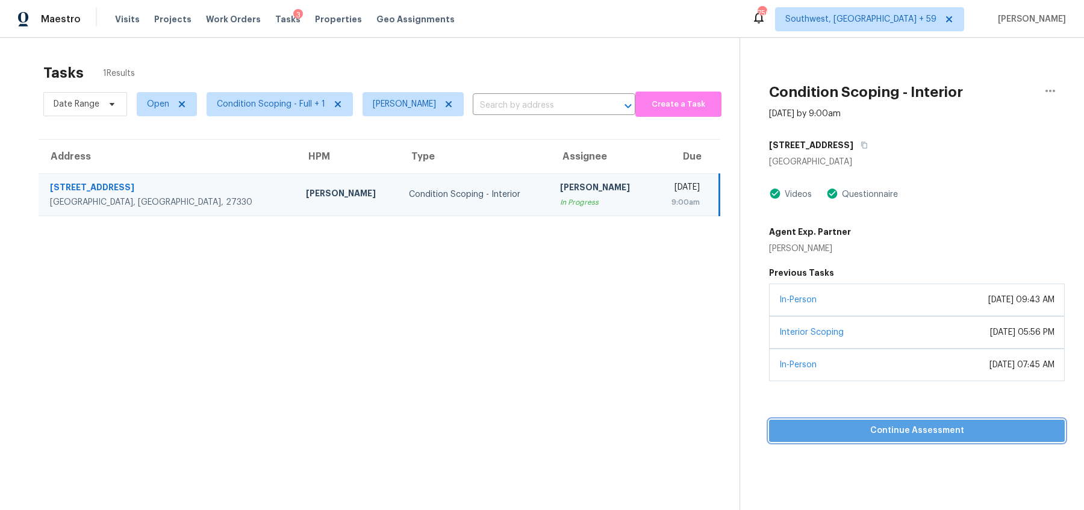
click at [910, 429] on span "Continue Assessment" at bounding box center [917, 430] width 276 height 15
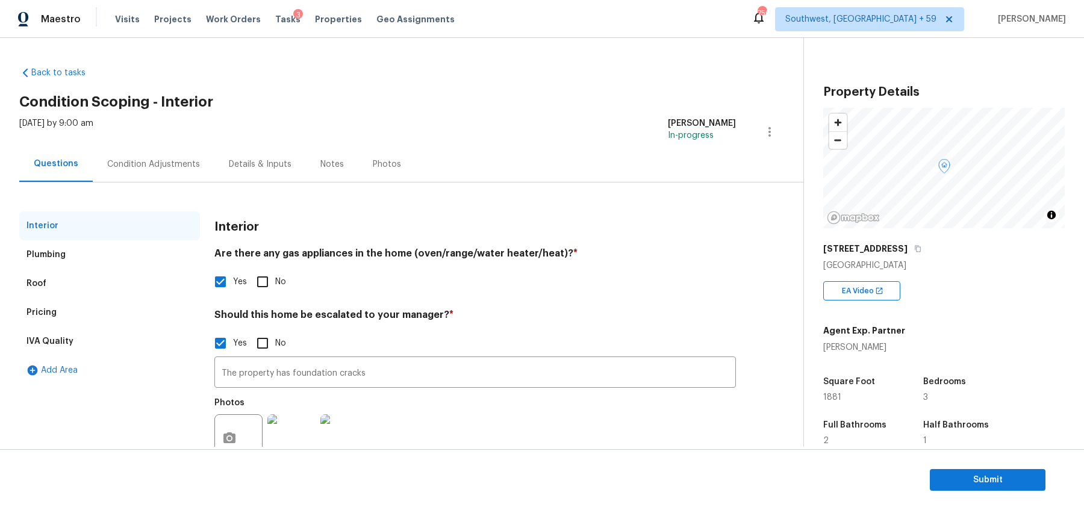
click at [247, 165] on div "Details & Inputs" at bounding box center [260, 164] width 63 height 12
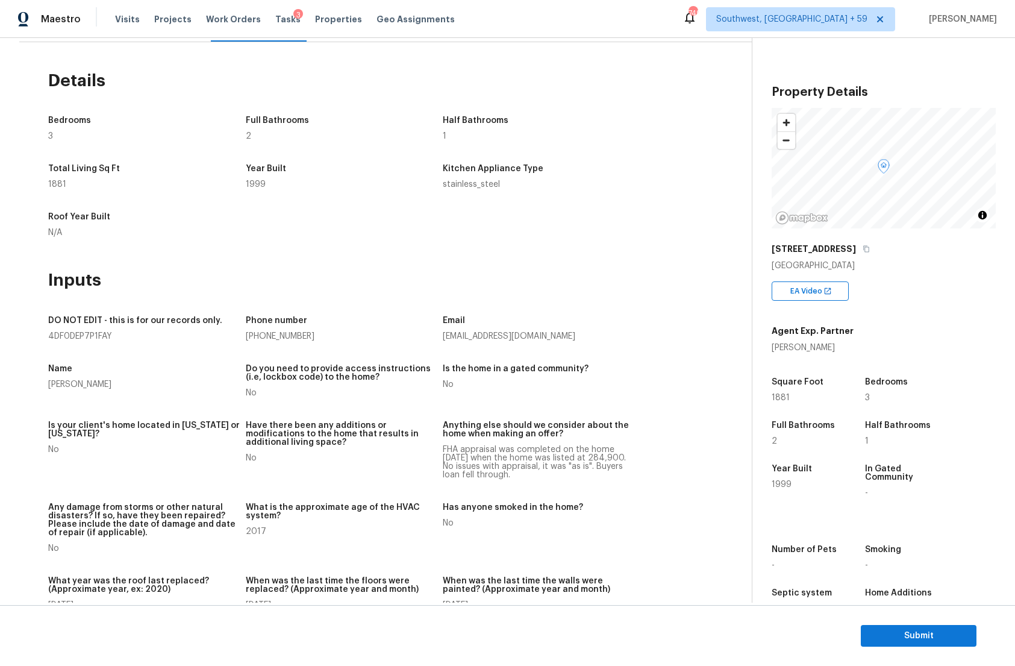
scroll to position [110, 0]
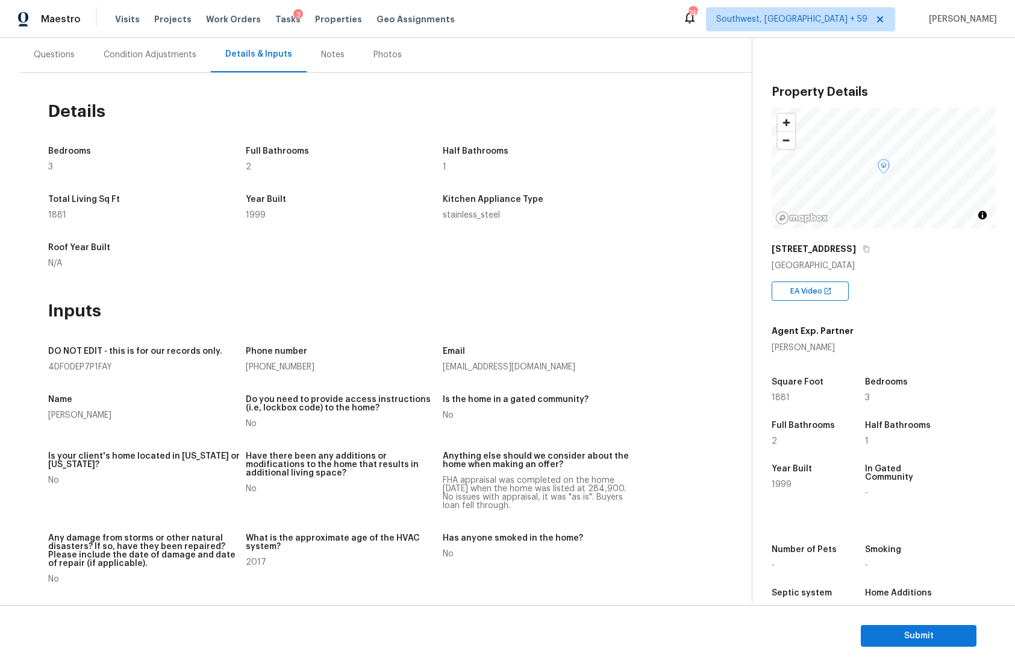
click at [148, 328] on div "DO NOT EDIT - this is for our records only. 4DF0DEP7P1FAY Phone number [PHONE_N…" at bounding box center [371, 549] width 646 height 442
click at [51, 360] on div "DO NOT EDIT - this is for our records only." at bounding box center [145, 355] width 194 height 16
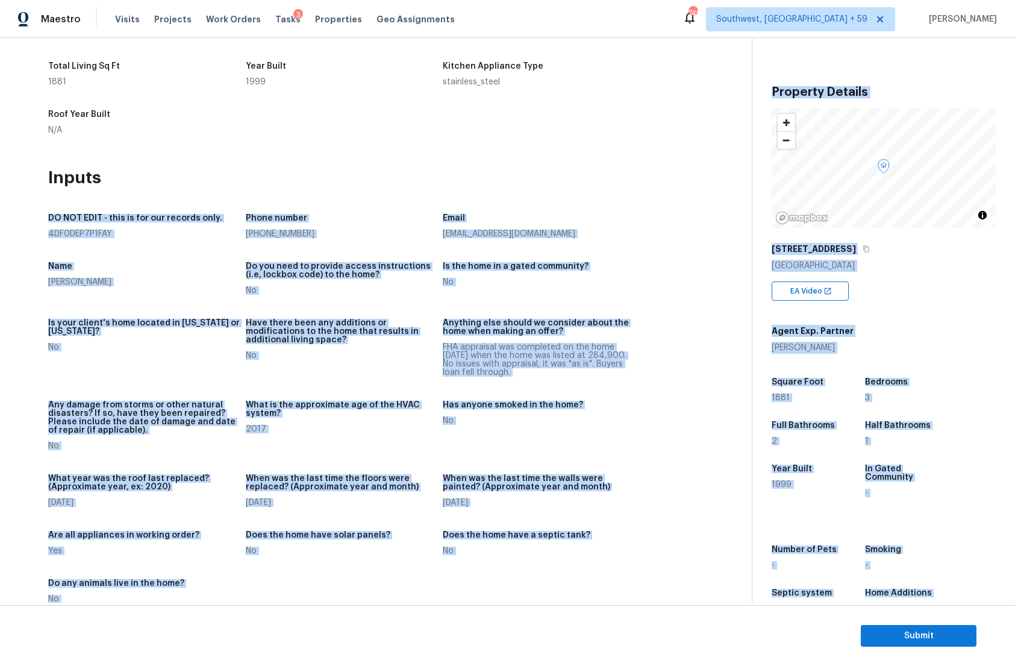
scroll to position [309, 0]
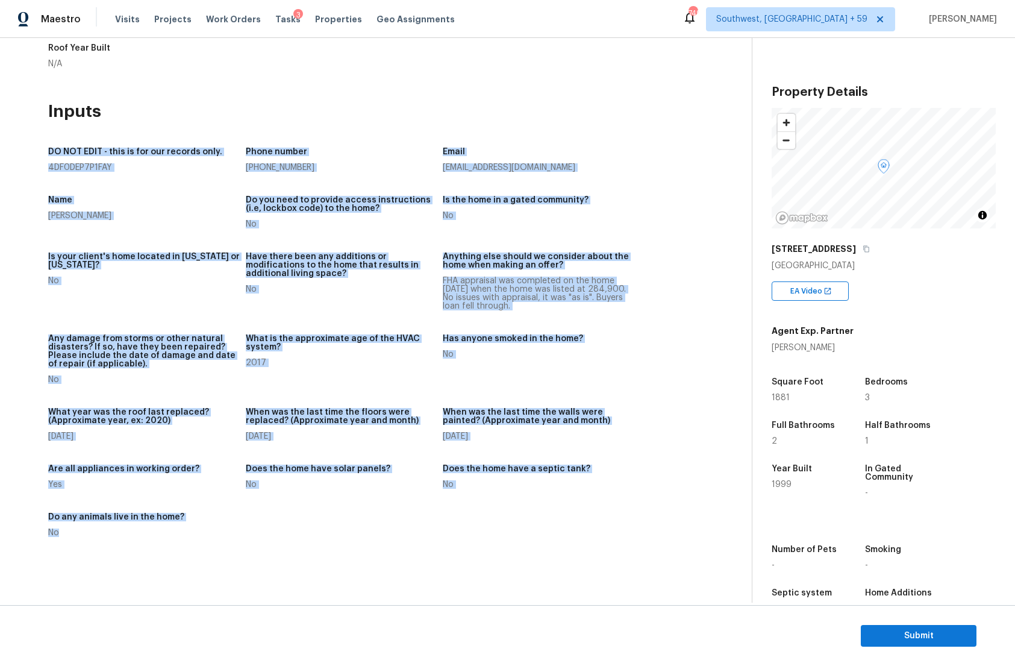
drag, startPoint x: 49, startPoint y: 348, endPoint x: 84, endPoint y: 541, distance: 195.8
click at [84, 510] on div "DO NOT EDIT - this is for our records only. 4DF0DEP7P1FAY Phone number [PHONE_N…" at bounding box center [371, 349] width 646 height 442
copy div "DO NOT EDIT - this is for our records only. 4DF0DEP7P1FAY Phone number [PHONE_N…"
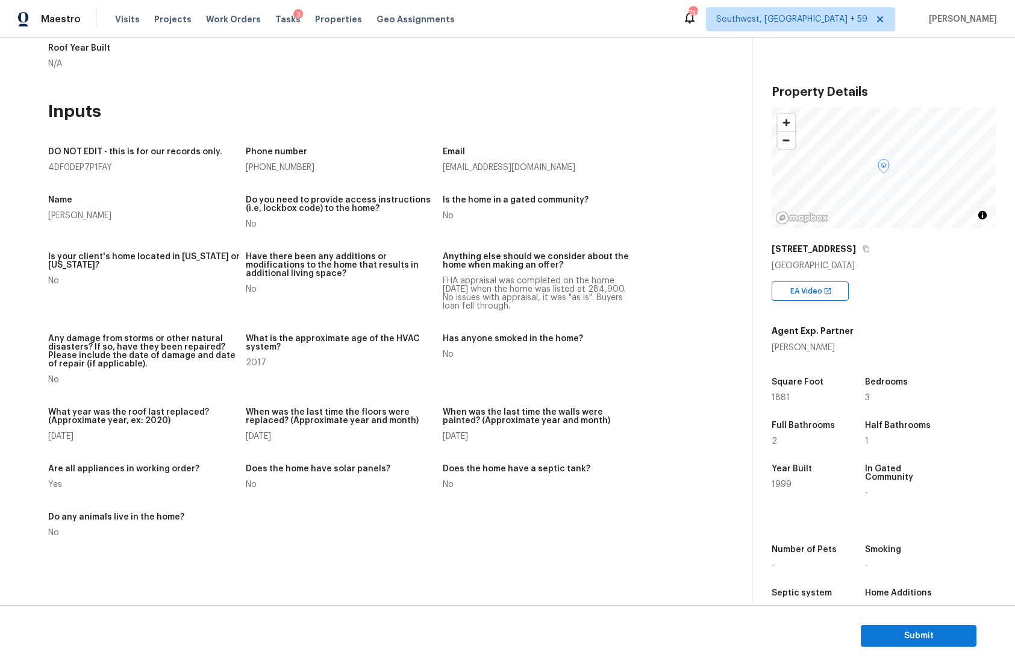
click at [600, 94] on div "Bedrooms 3 Full Bathrooms 2 Half Bathrooms 1 Total Living Sq Ft 1881 Year Built…" at bounding box center [371, 14] width 646 height 173
click at [614, 78] on div "Bedrooms 3 Full Bathrooms 2 Half Bathrooms 1 Total Living Sq Ft 1881 Year Built…" at bounding box center [371, 14] width 646 height 173
click at [403, 127] on div "Inputs DO NOT EDIT - this is for our records only. 4DF0DEP7P1FAY Phone number […" at bounding box center [371, 336] width 646 height 468
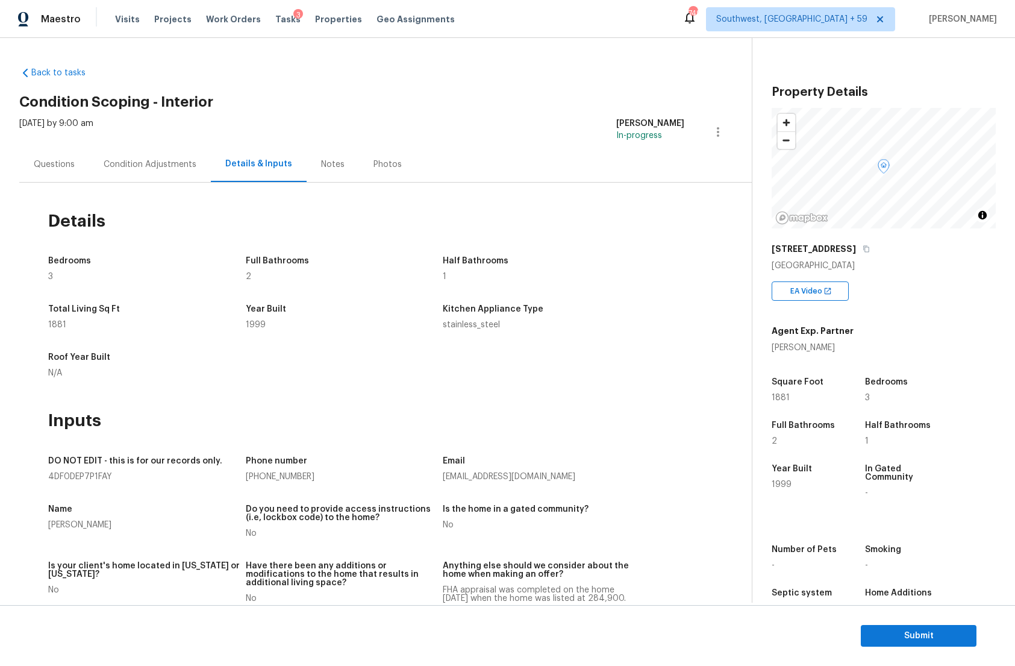
click at [167, 167] on div "Condition Adjustments" at bounding box center [150, 164] width 93 height 12
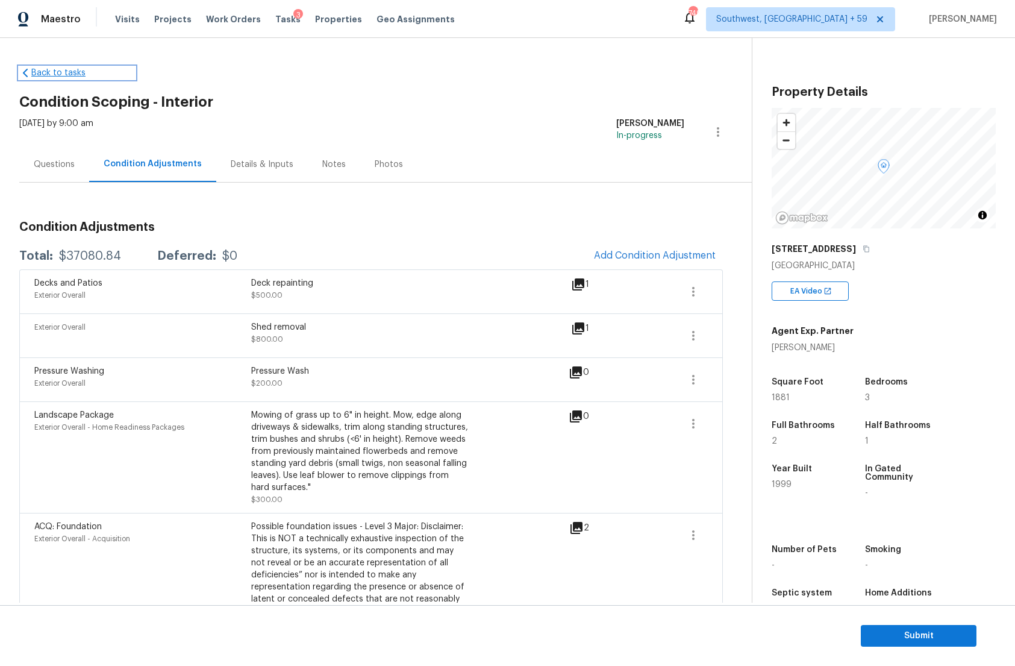
click at [53, 72] on link "Back to tasks" at bounding box center [77, 73] width 116 height 12
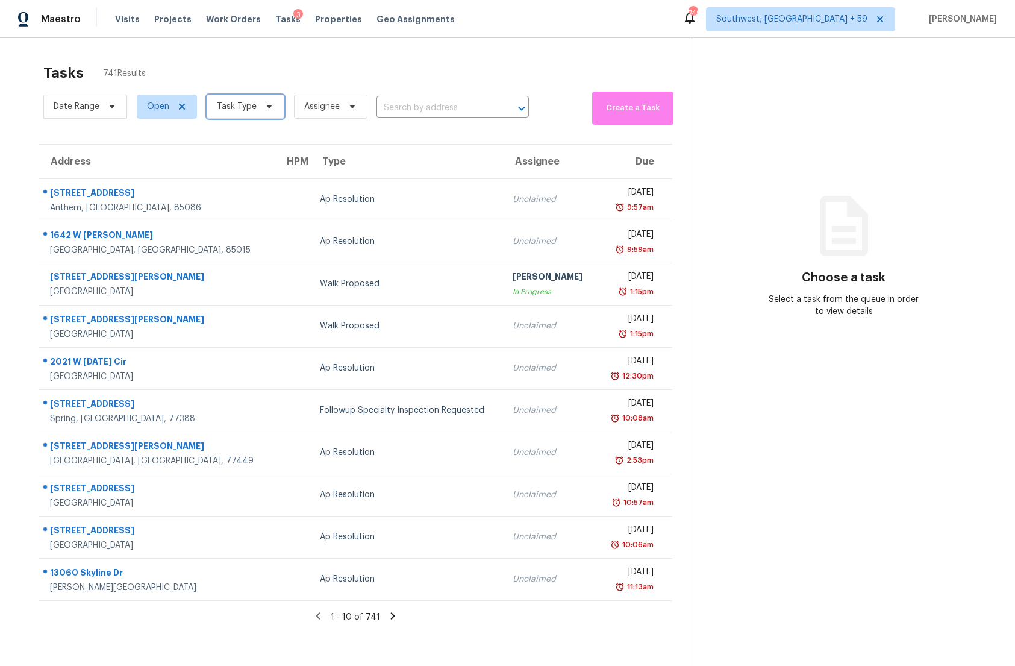
click at [248, 107] on span "Task Type" at bounding box center [237, 107] width 40 height 12
click at [307, 102] on span "Assignee" at bounding box center [322, 107] width 36 height 12
click at [222, 116] on span "Task Type" at bounding box center [246, 107] width 78 height 24
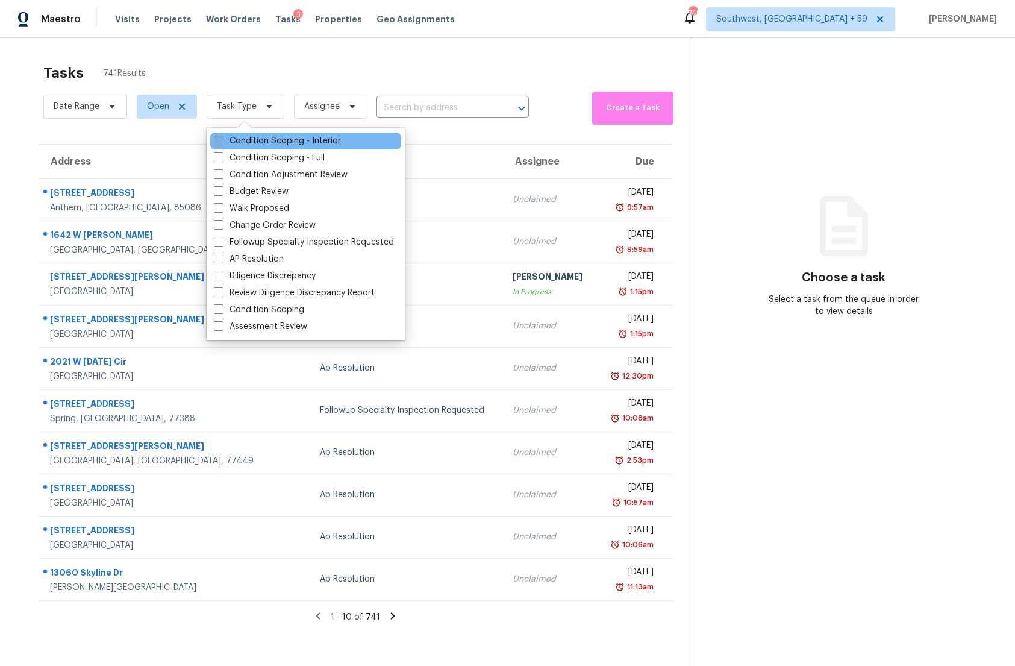
click at [245, 137] on label "Condition Scoping - Interior" at bounding box center [277, 141] width 127 height 12
click at [222, 137] on input "Condition Scoping - Interior" at bounding box center [218, 139] width 8 height 8
checkbox input "true"
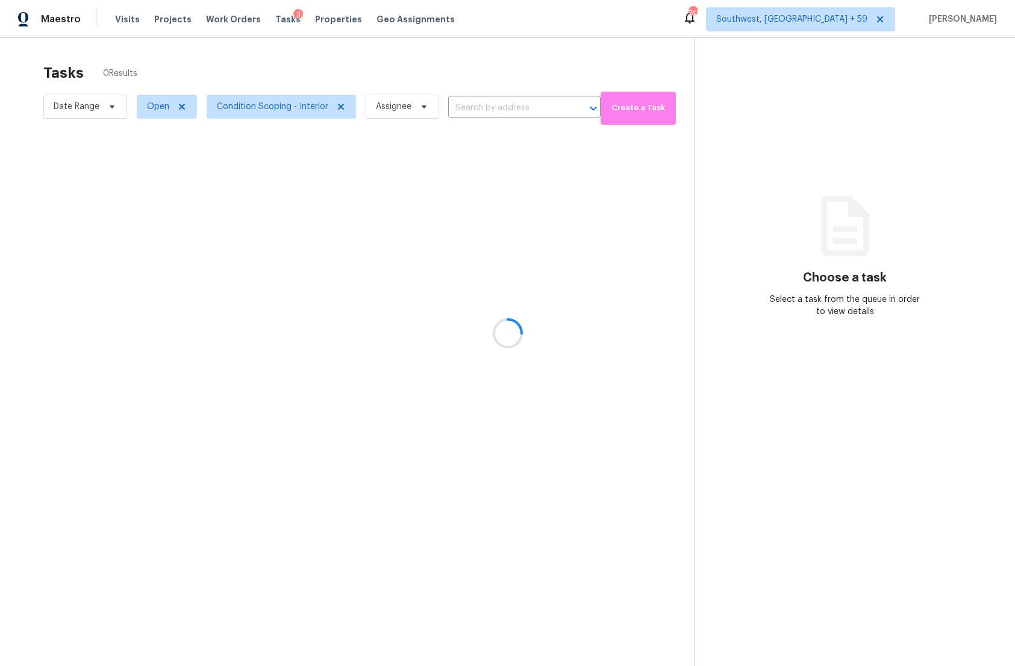
click at [230, 69] on div at bounding box center [507, 333] width 1015 height 666
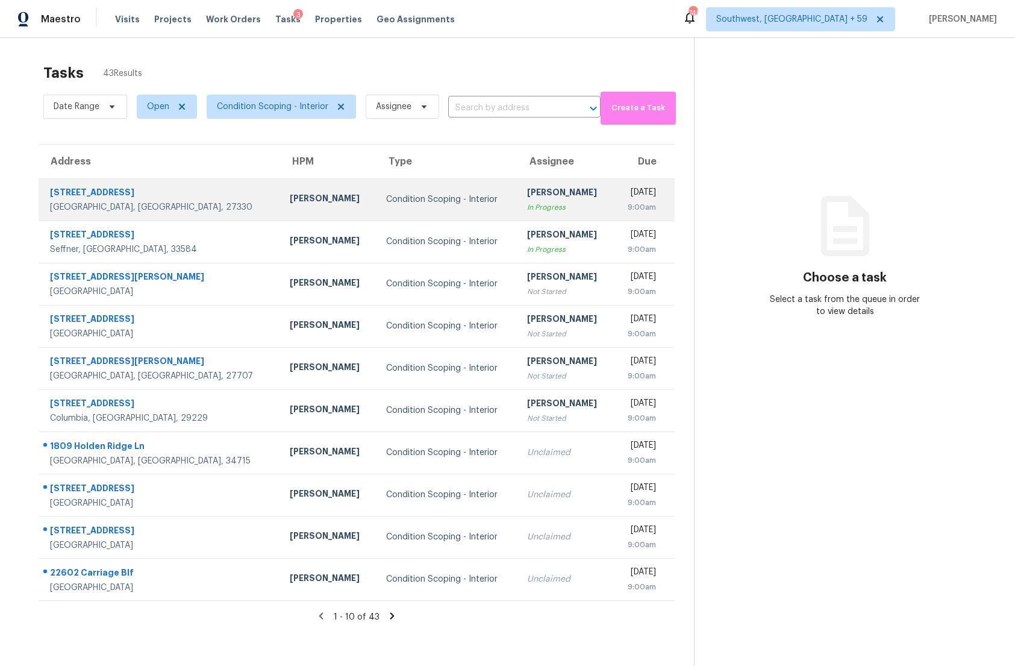
click at [430, 193] on div "Condition Scoping - Interior" at bounding box center [447, 199] width 122 height 12
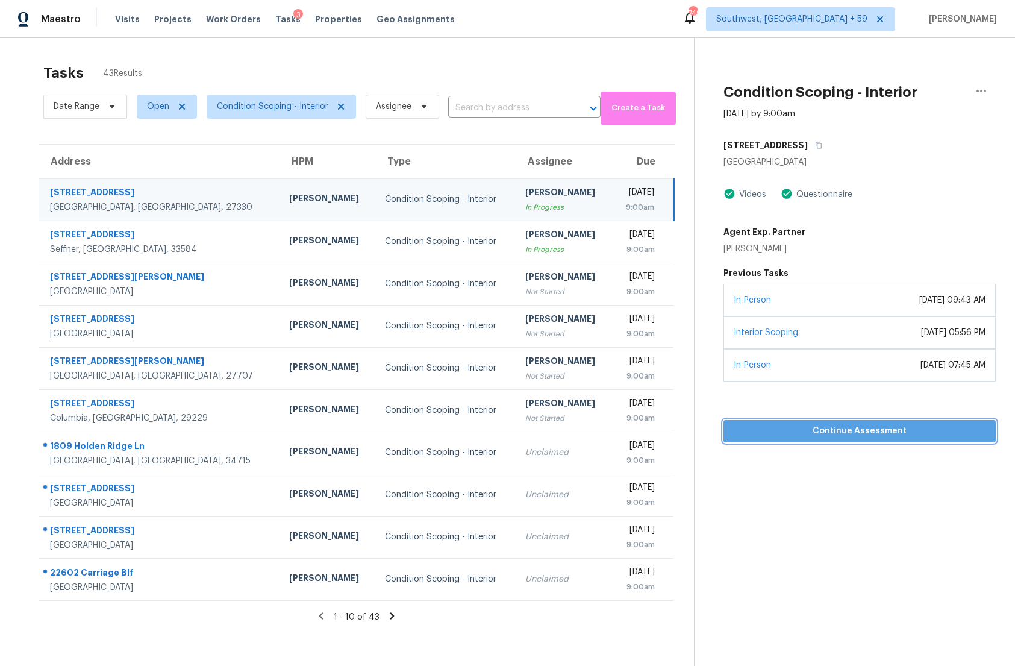
click at [862, 429] on span "Continue Assessment" at bounding box center [859, 430] width 253 height 15
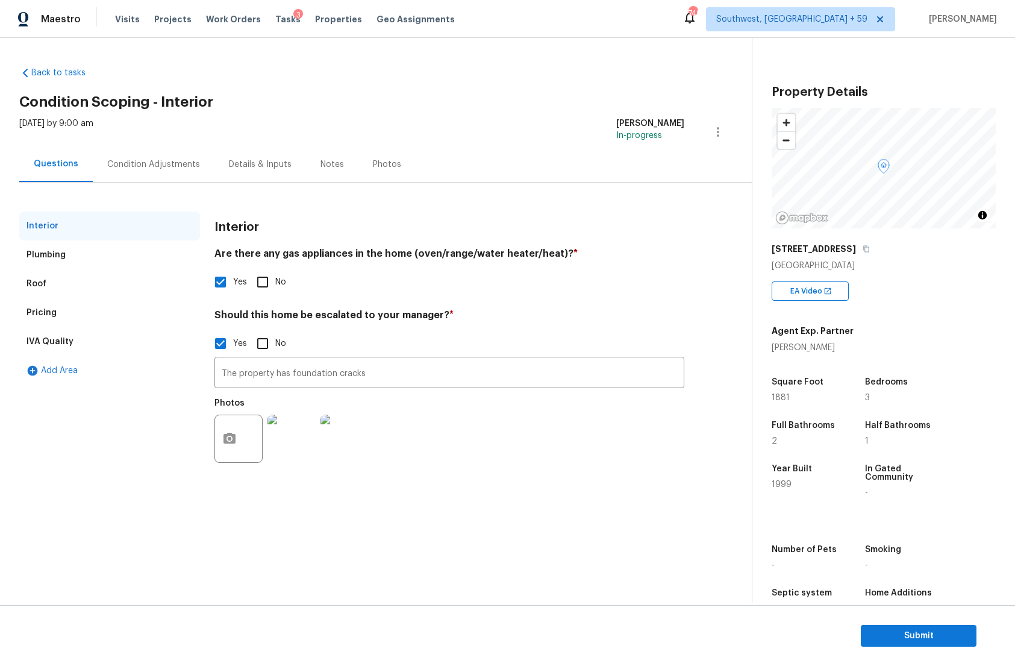
click at [248, 173] on div "Details & Inputs" at bounding box center [260, 164] width 92 height 36
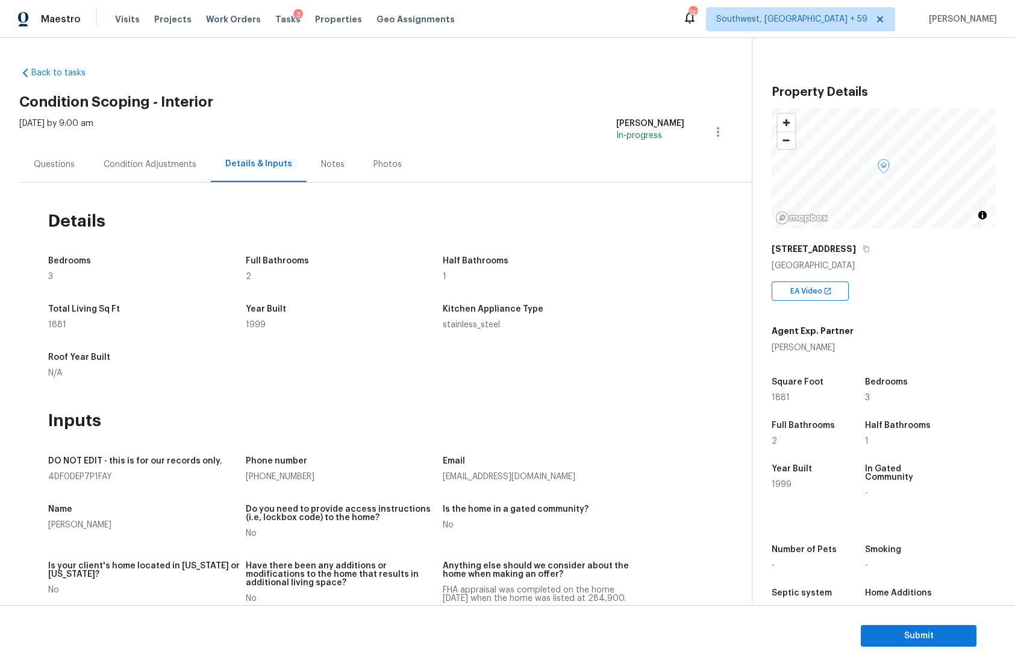
click at [158, 175] on div "Condition Adjustments" at bounding box center [150, 164] width 122 height 36
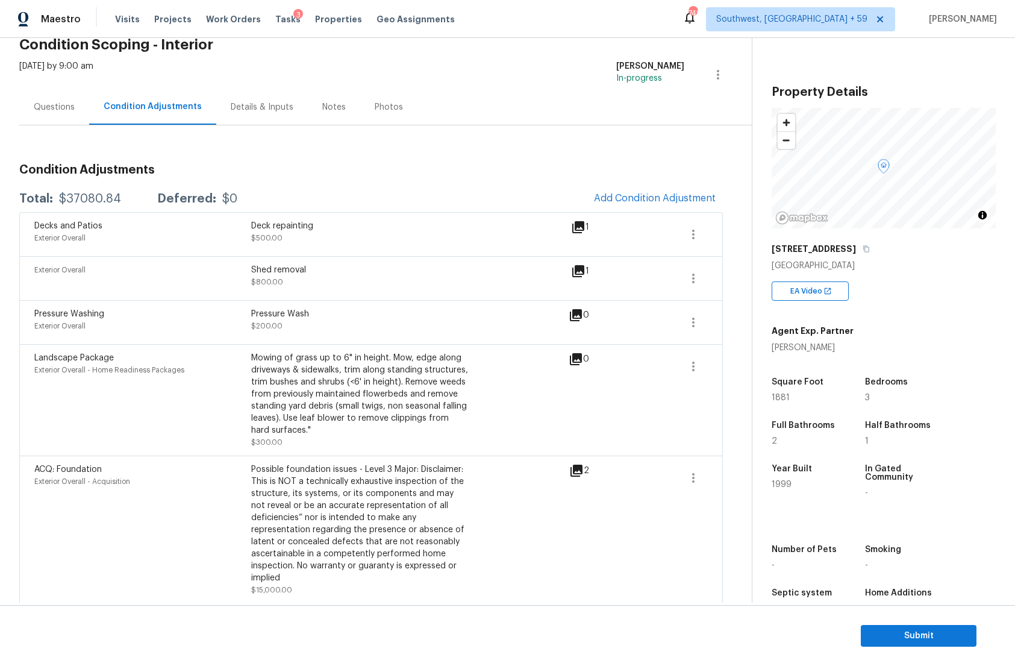
scroll to position [59, 0]
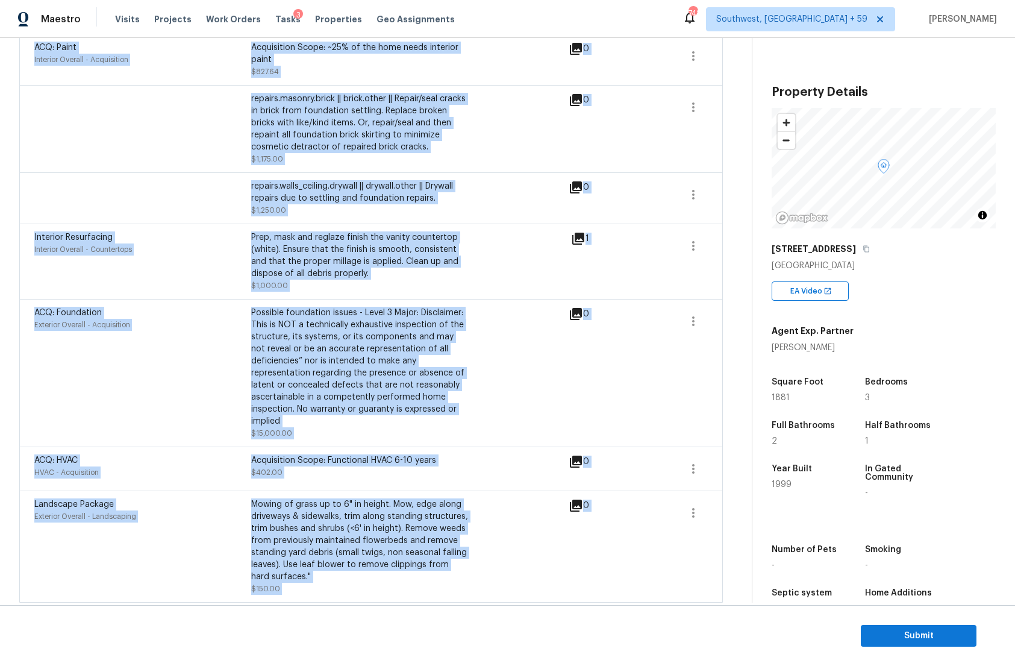
scroll to position [739, 0]
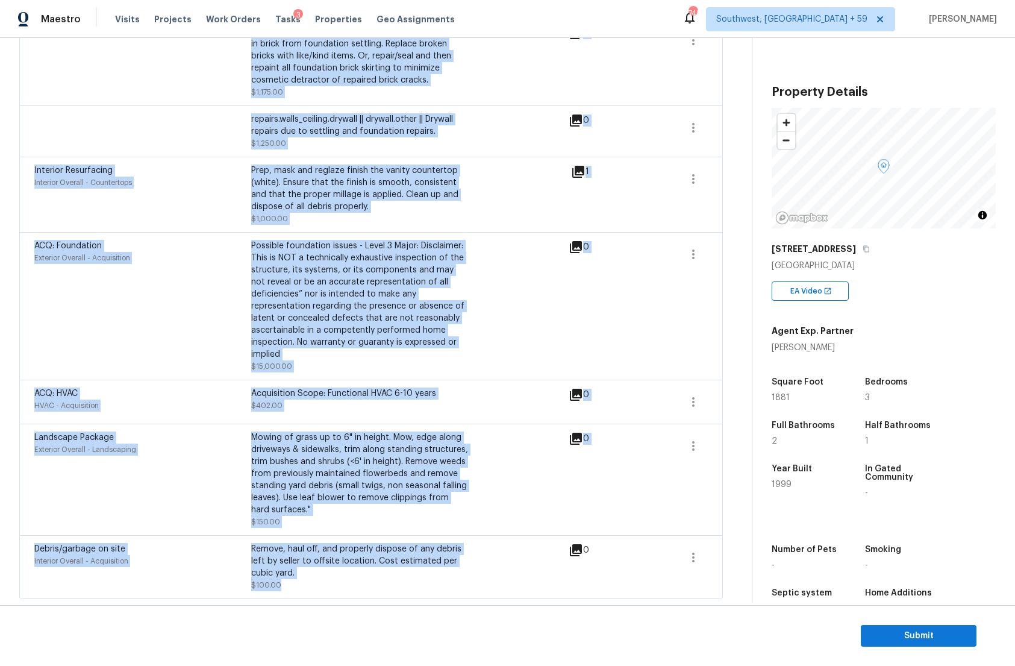
drag, startPoint x: 34, startPoint y: 225, endPoint x: 549, endPoint y: 585, distance: 629.0
click at [549, 510] on div "Decks and Patios Exterior Overall Deck repainting $500.00 1 Exterior Overall Sh…" at bounding box center [371, 65] width 704 height 1067
copy div "Lorem ips Dolors Ametcons Adipisc Elit seddoeiusm $573.81 7 Temporin Utlabor Et…"
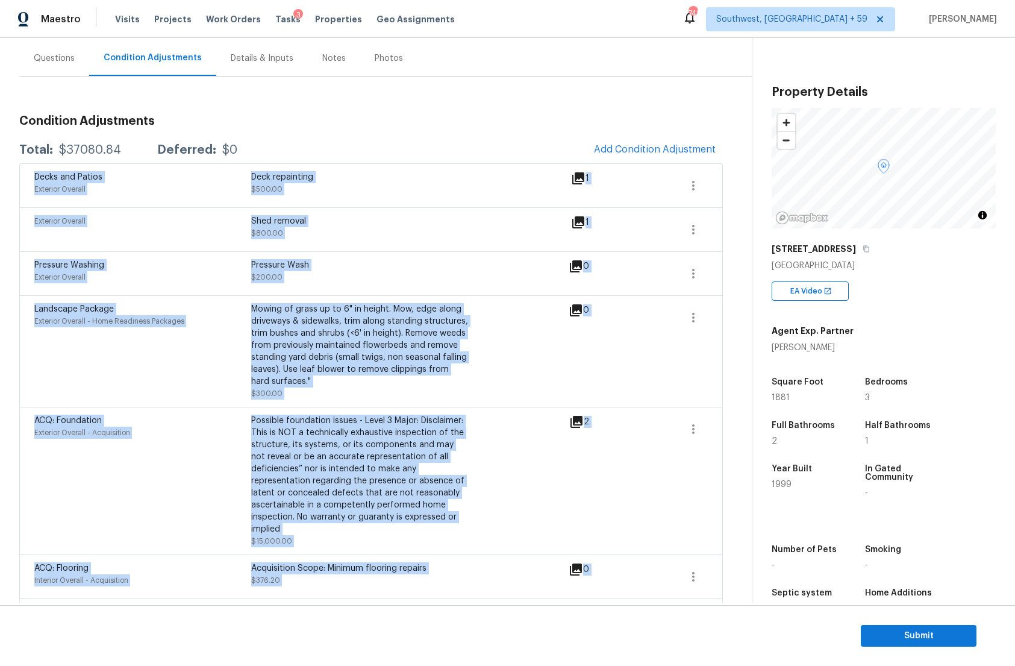
scroll to position [0, 0]
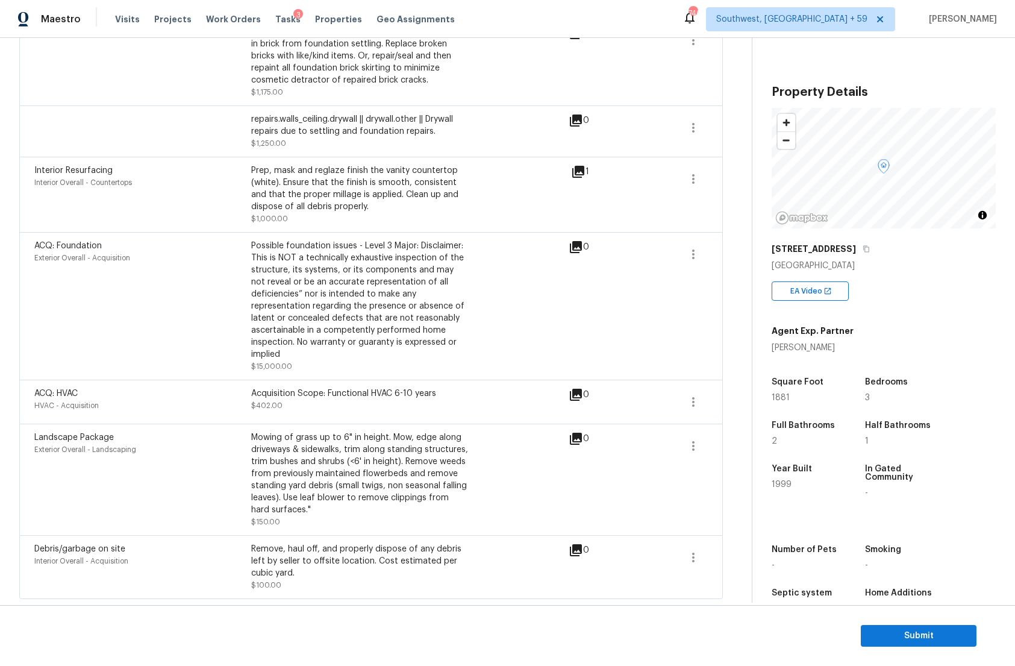
click at [296, 357] on div "Possible foundation issues - Level 3 Major: Disclaimer: This is NOT a technical…" at bounding box center [359, 300] width 217 height 120
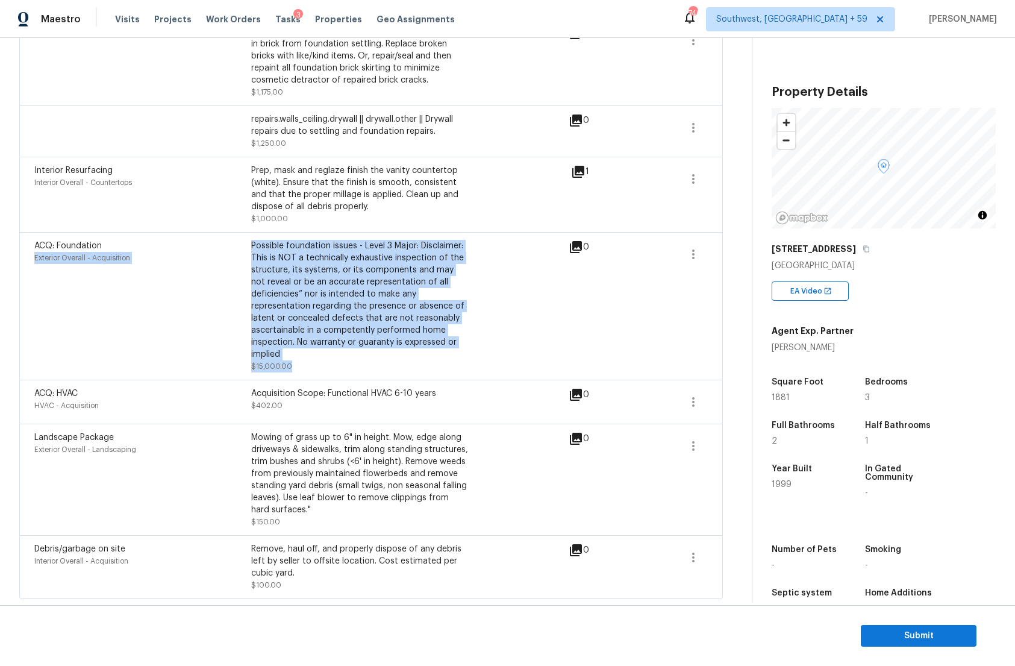
drag, startPoint x: 296, startPoint y: 366, endPoint x: 227, endPoint y: 245, distance: 139.3
click at [227, 245] on div "ACQ: Foundation Exterior Overall - Acquisition Possible foundation issues - Lev…" at bounding box center [251, 306] width 434 height 133
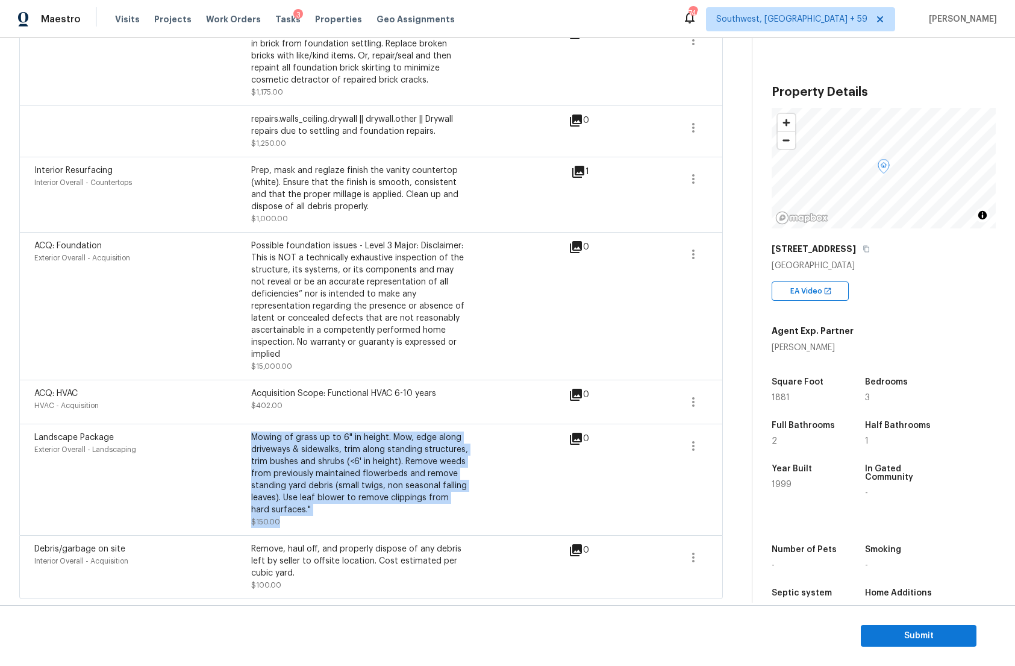
drag, startPoint x: 253, startPoint y: 438, endPoint x: 408, endPoint y: 519, distance: 174.6
click at [408, 510] on div "Mowing of grass up to 6" in height. Mow, edge along driveways & sidewalks, trim…" at bounding box center [359, 479] width 217 height 96
